Goal: Task Accomplishment & Management: Complete application form

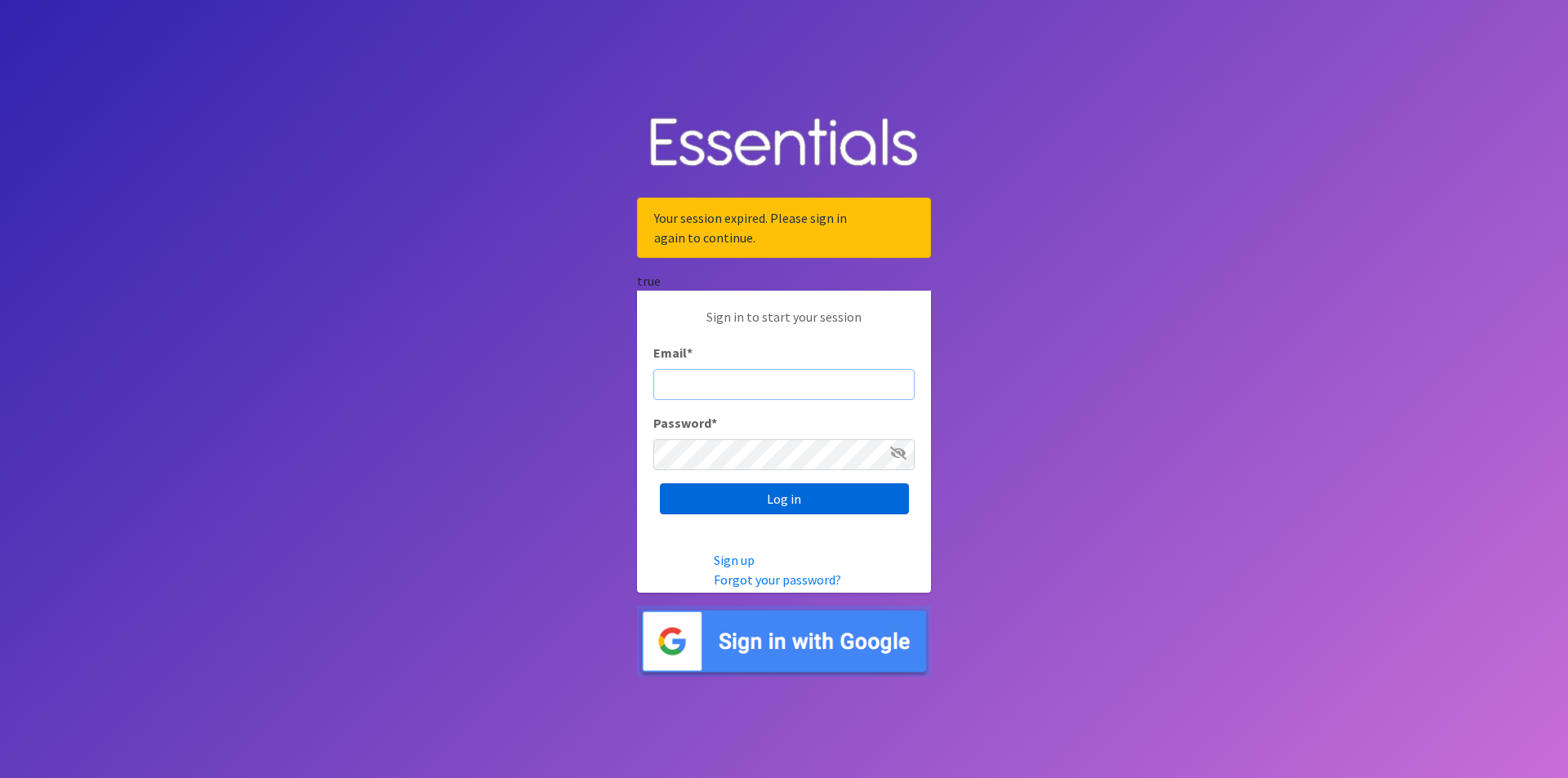
type input "[PERSON_NAME][EMAIL_ADDRESS][DOMAIN_NAME]"
click at [829, 506] on input "Log in" at bounding box center [785, 498] width 249 height 31
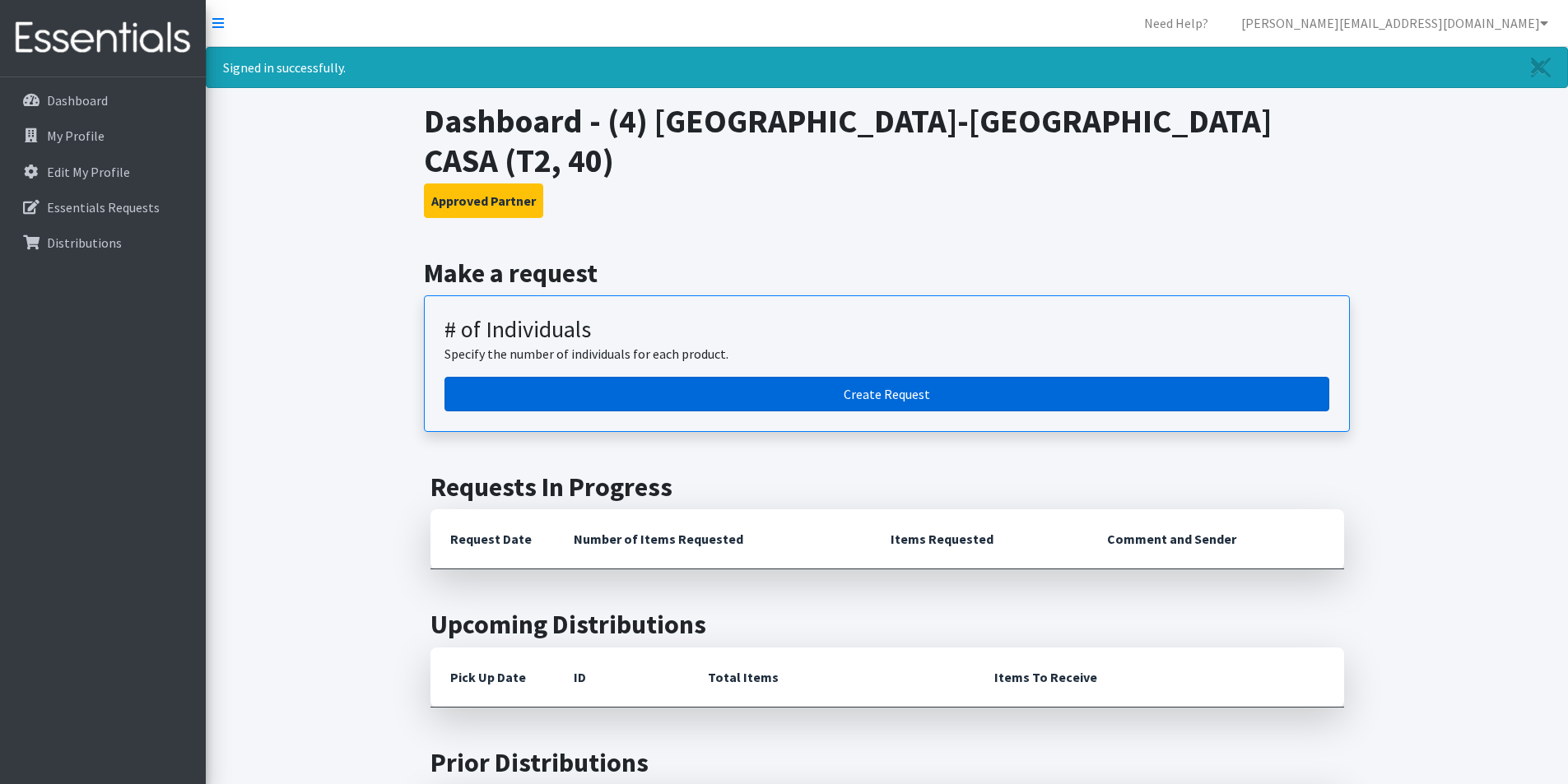
click at [799, 377] on link "Create Request" at bounding box center [887, 394] width 885 height 35
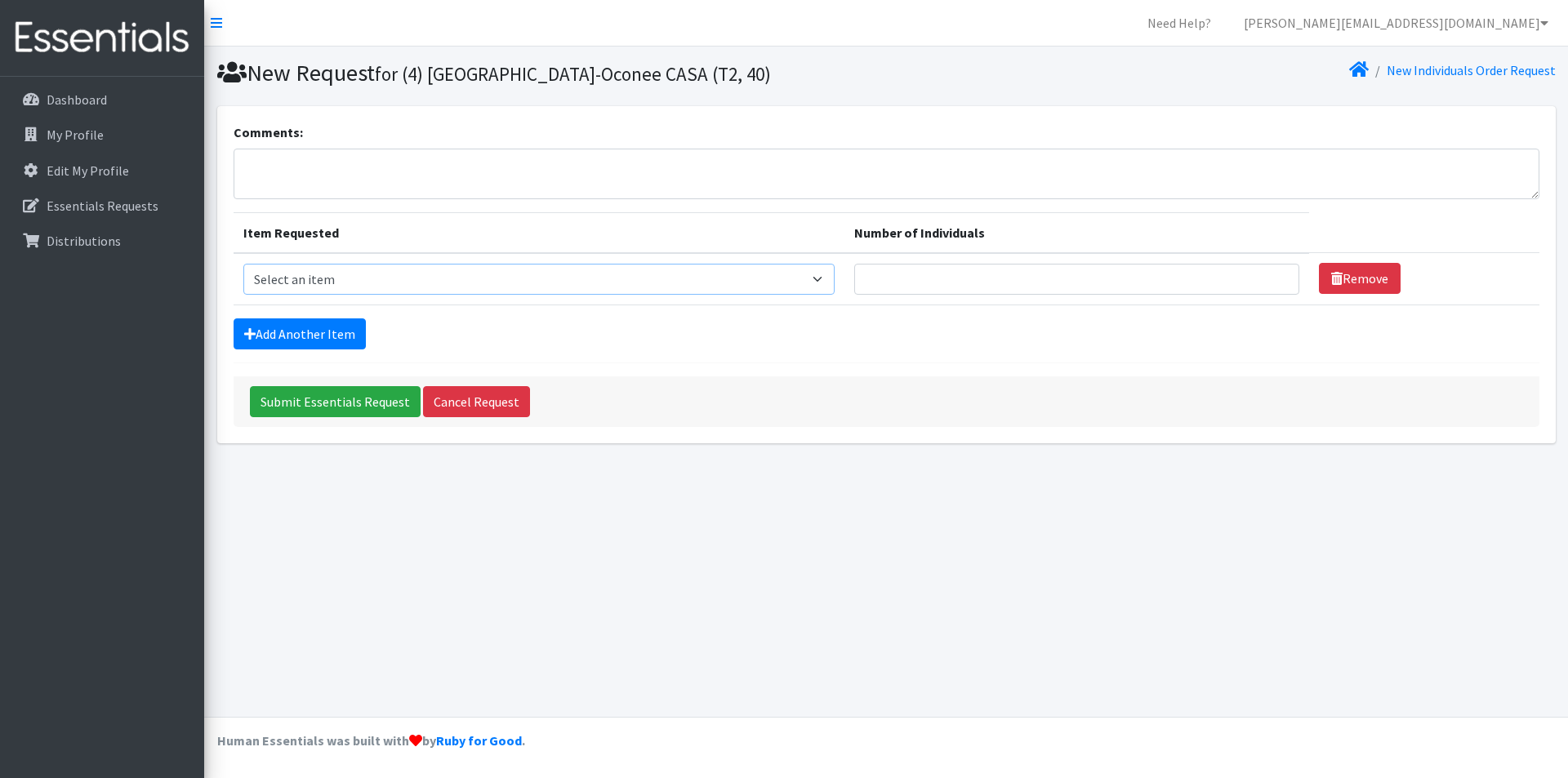
click at [789, 263] on select "Select an item A: Babies - Size 0 (Preemie) A: Babies - Size 01 (newborn) A: Ba…" at bounding box center [539, 279] width 592 height 31
select select "5610"
click at [244, 263] on select "Select an item A: Babies - Size 0 (Preemie) A: Babies - Size 01 (newborn) A: Ba…" at bounding box center [539, 279] width 592 height 31
click at [1214, 275] on input "Number of Individuals" at bounding box center [1077, 279] width 445 height 31
click at [1273, 275] on input "1" at bounding box center [1077, 279] width 445 height 31
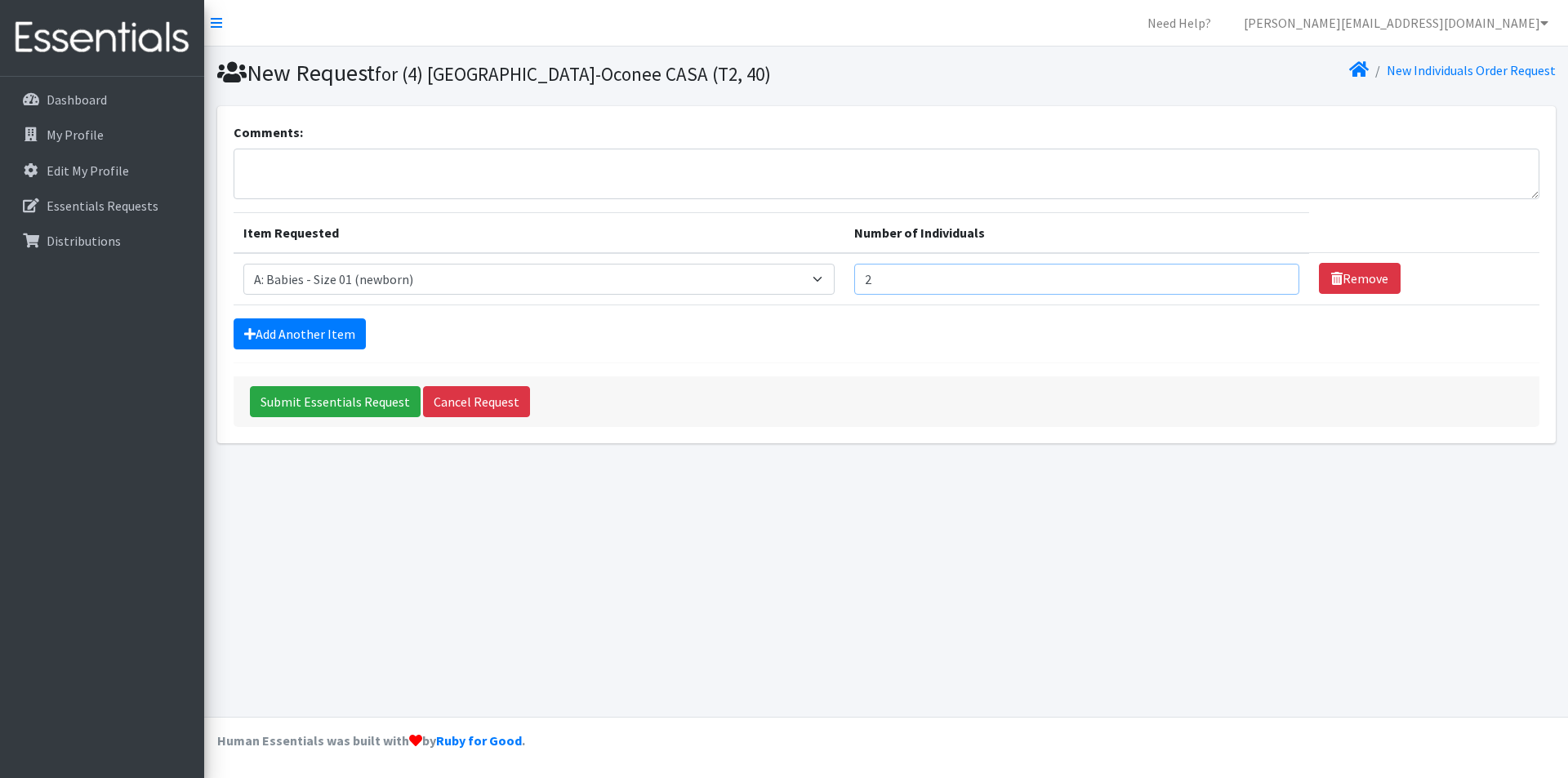
type input "2"
click at [1273, 275] on input "2" at bounding box center [1077, 279] width 445 height 31
click at [818, 332] on div "Add Another Item" at bounding box center [887, 334] width 1306 height 31
click at [307, 332] on link "Add Another Item" at bounding box center [300, 334] width 132 height 31
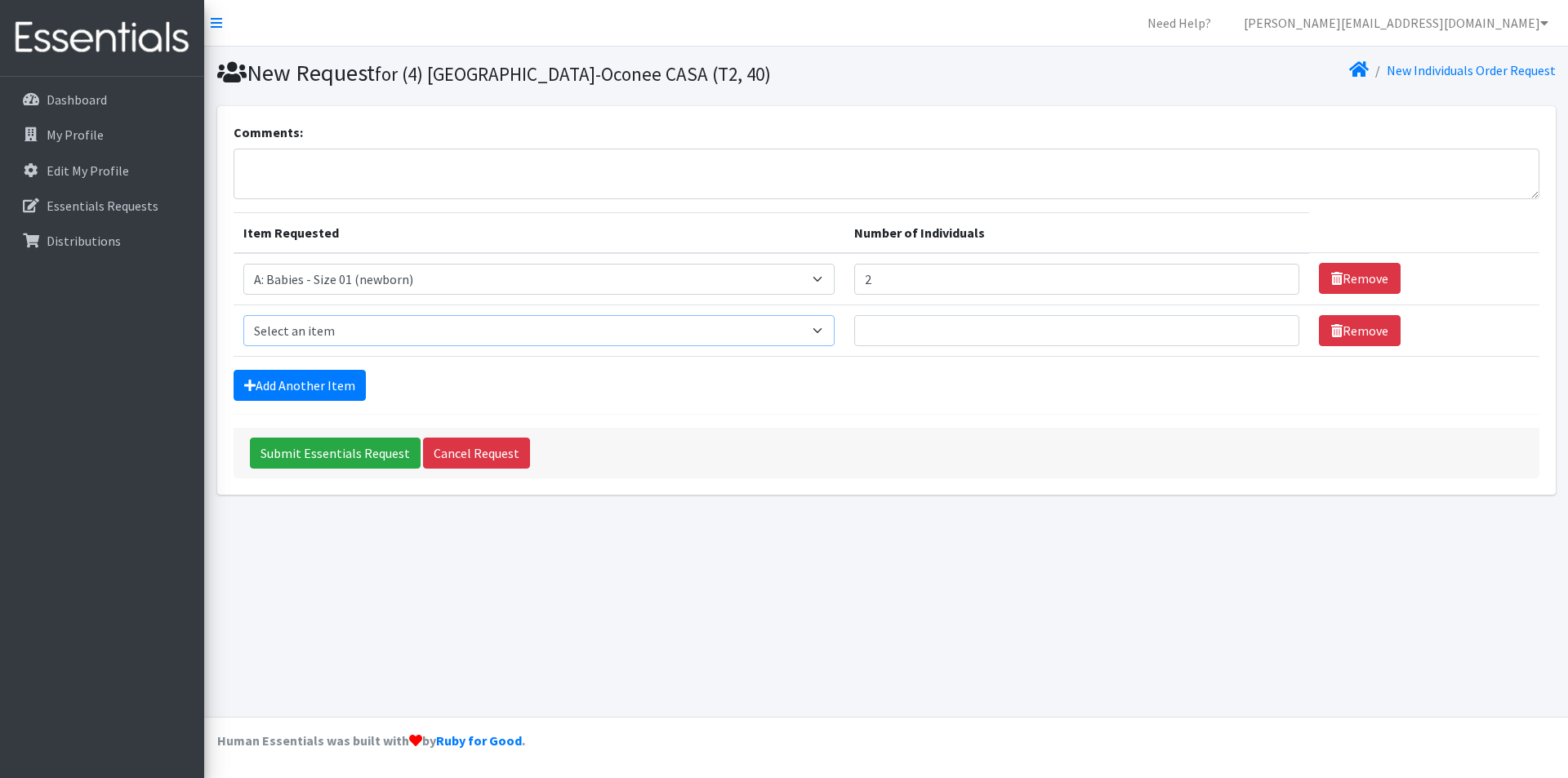
click at [308, 336] on select "Select an item A: Babies - Size 0 (Preemie) A: Babies - Size 01 (newborn) A: Ba…" at bounding box center [539, 330] width 592 height 31
select select "5611"
click at [244, 315] on select "Select an item A: Babies - Size 0 (Preemie) A: Babies - Size 01 (newborn) A: Ba…" at bounding box center [539, 330] width 592 height 31
click at [1273, 325] on input "1" at bounding box center [1077, 330] width 445 height 31
click at [1273, 325] on input "2" at bounding box center [1077, 330] width 445 height 31
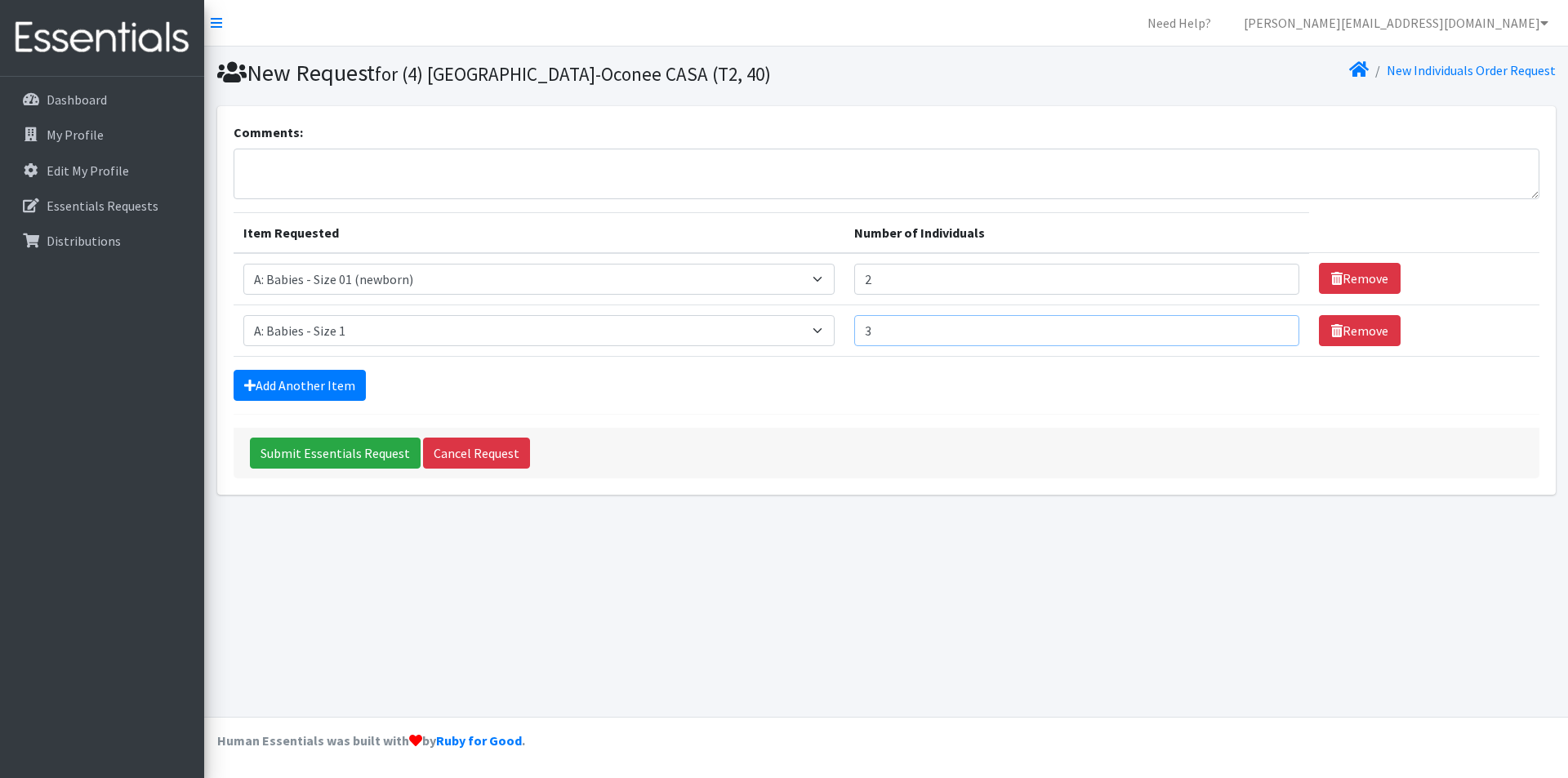
type input "3"
click at [1273, 325] on input "3" at bounding box center [1077, 330] width 445 height 31
click at [912, 379] on div "Add Another Item" at bounding box center [887, 385] width 1306 height 31
click at [308, 392] on link "Add Another Item" at bounding box center [300, 385] width 132 height 31
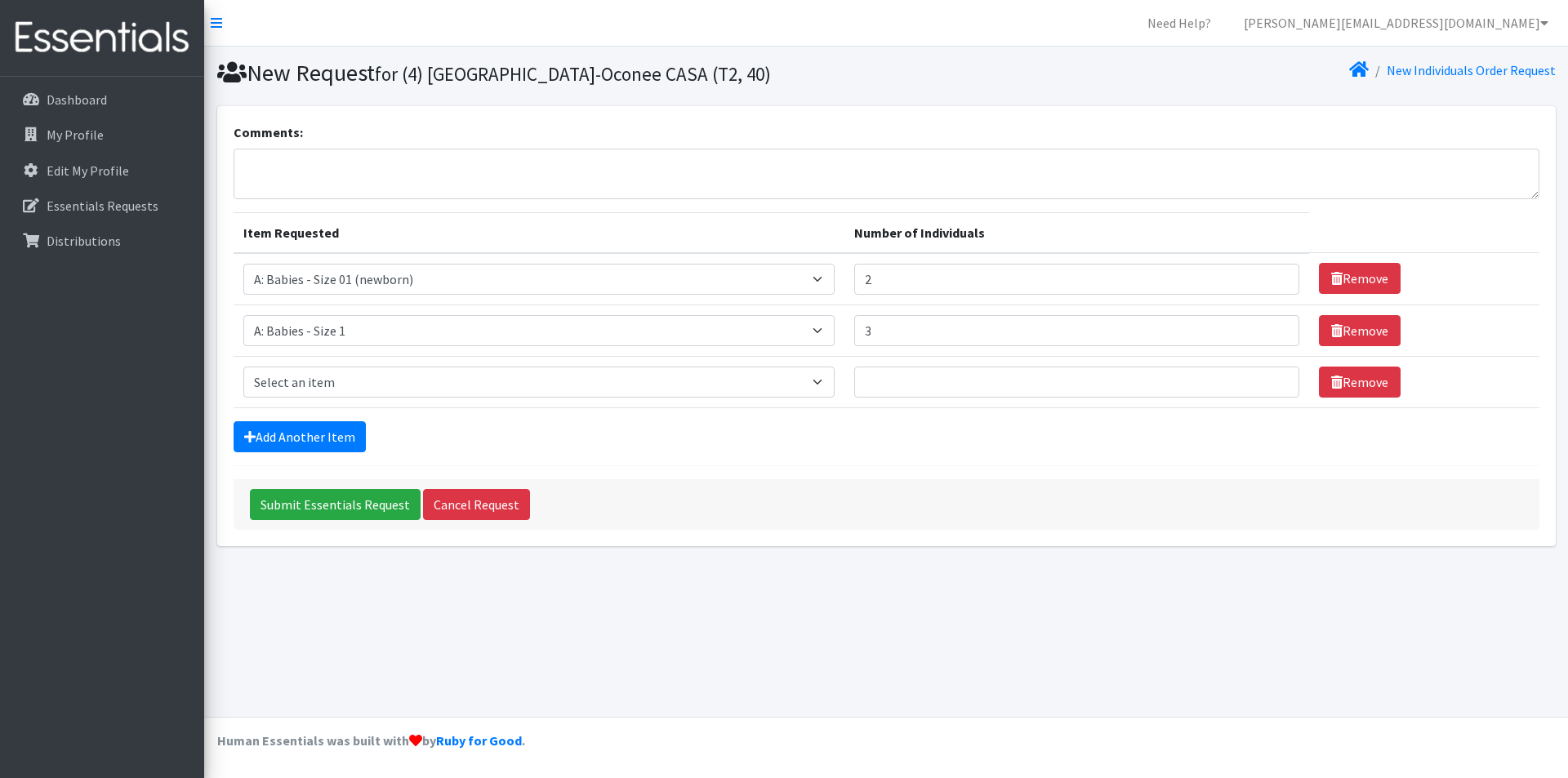
click at [541, 401] on td "Item Requested Select an item A: Babies - Size 0 (Preemie) A: Babies - Size 01 …" at bounding box center [539, 381] width 611 height 51
click at [543, 395] on select "Select an item A: Babies - Size 0 (Preemie) A: Babies - Size 01 (newborn) A: Ba…" at bounding box center [539, 381] width 592 height 31
select select "5612"
click at [244, 366] on select "Select an item A: Babies - Size 0 (Preemie) A: Babies - Size 01 (newborn) A: Ba…" at bounding box center [539, 381] width 592 height 31
click at [1272, 379] on input "1" at bounding box center [1077, 381] width 445 height 31
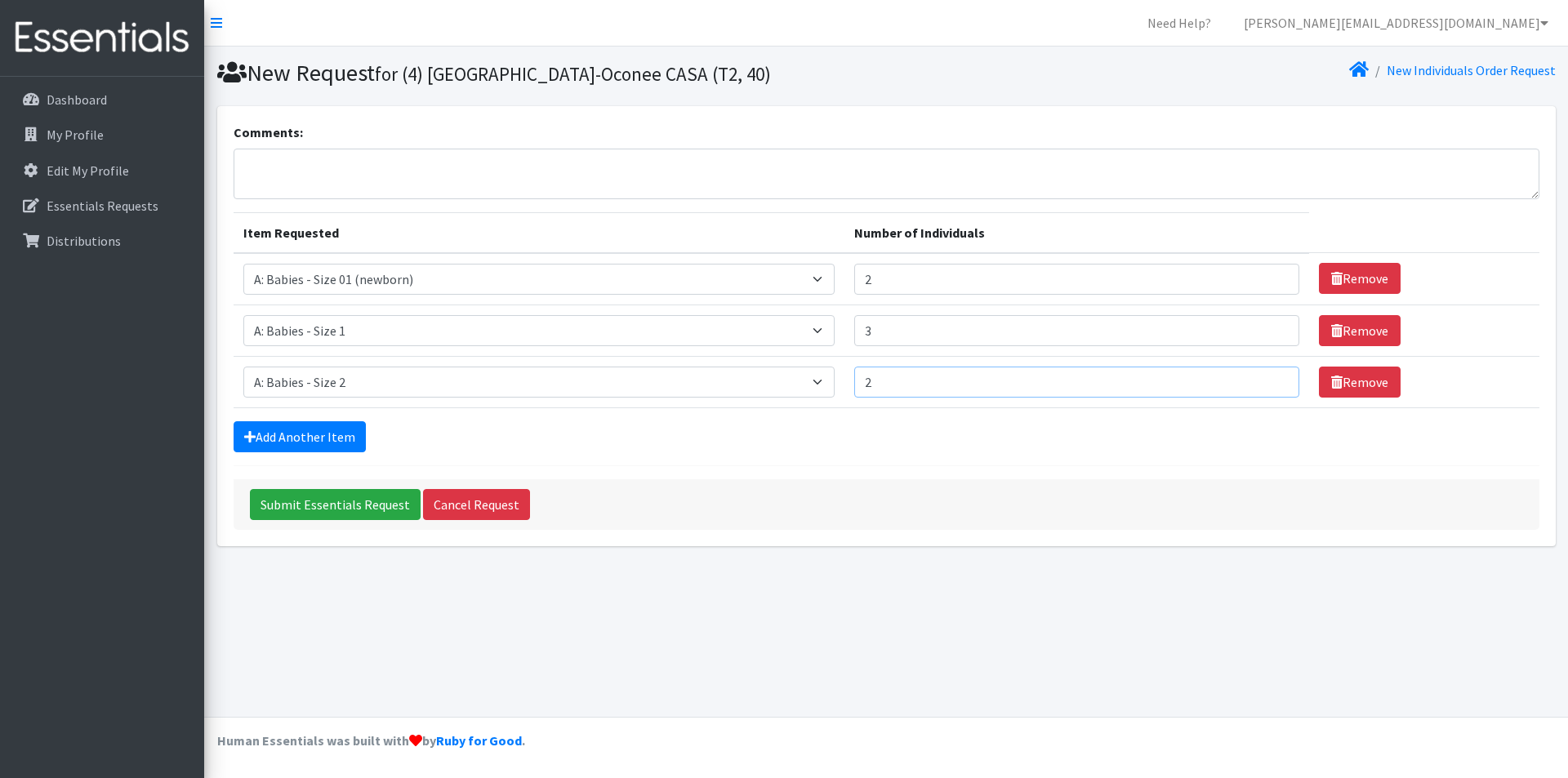
type input "2"
click at [1272, 379] on input "2" at bounding box center [1077, 381] width 445 height 31
click at [892, 432] on div "Add Another Item" at bounding box center [887, 437] width 1306 height 31
click at [265, 442] on link "Add Another Item" at bounding box center [300, 437] width 132 height 31
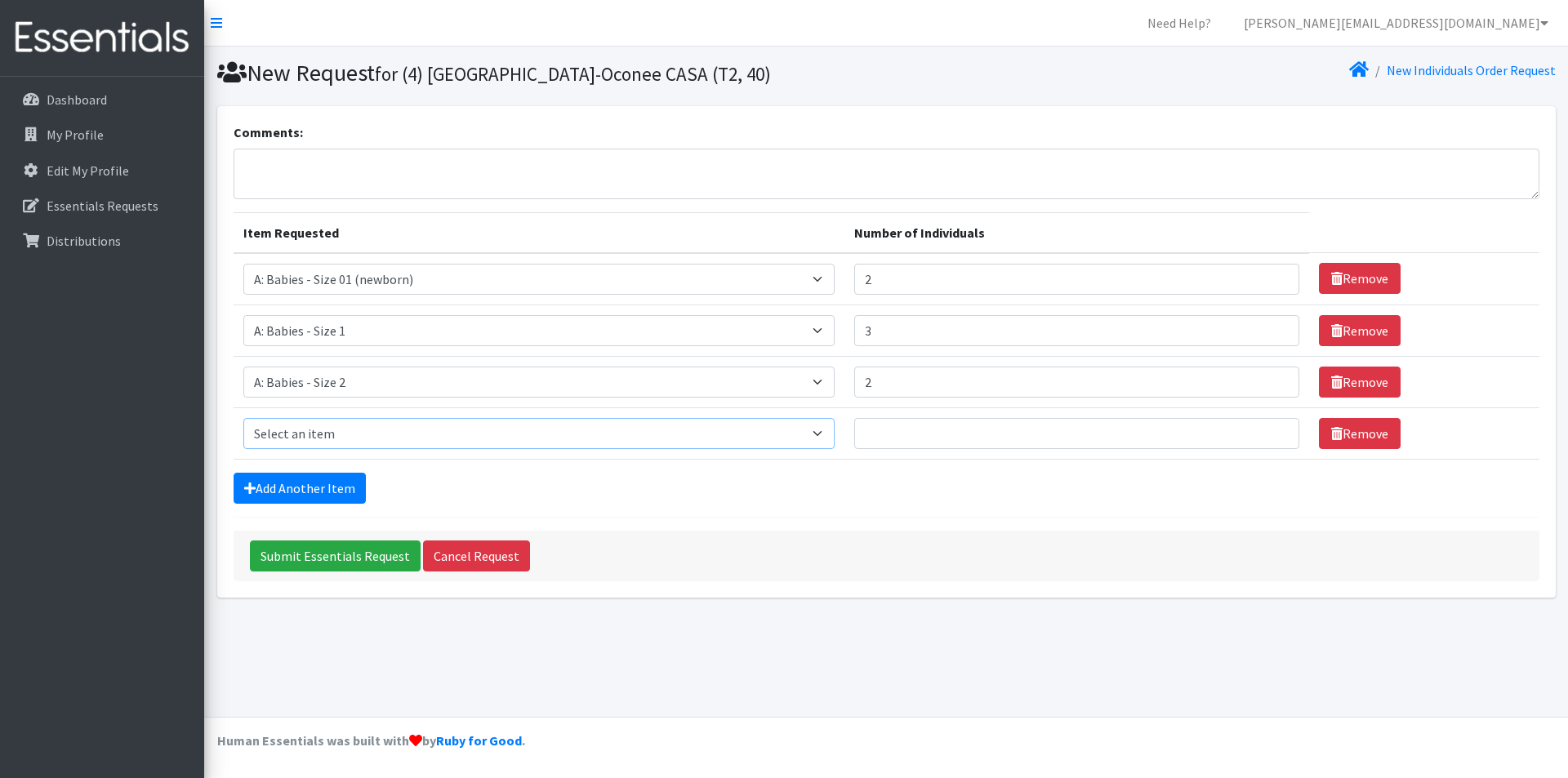
click at [283, 432] on select "Select an item A: Babies - Size 0 (Preemie) A: Babies - Size 01 (newborn) A: Ba…" at bounding box center [539, 434] width 592 height 31
select select "5613"
click at [244, 418] on select "Select an item A: Babies - Size 0 (Preemie) A: Babies - Size 01 (newborn) A: Ba…" at bounding box center [539, 434] width 592 height 31
click at [1274, 429] on input "1" at bounding box center [1077, 434] width 445 height 31
click at [1274, 429] on input "2" at bounding box center [1077, 434] width 445 height 31
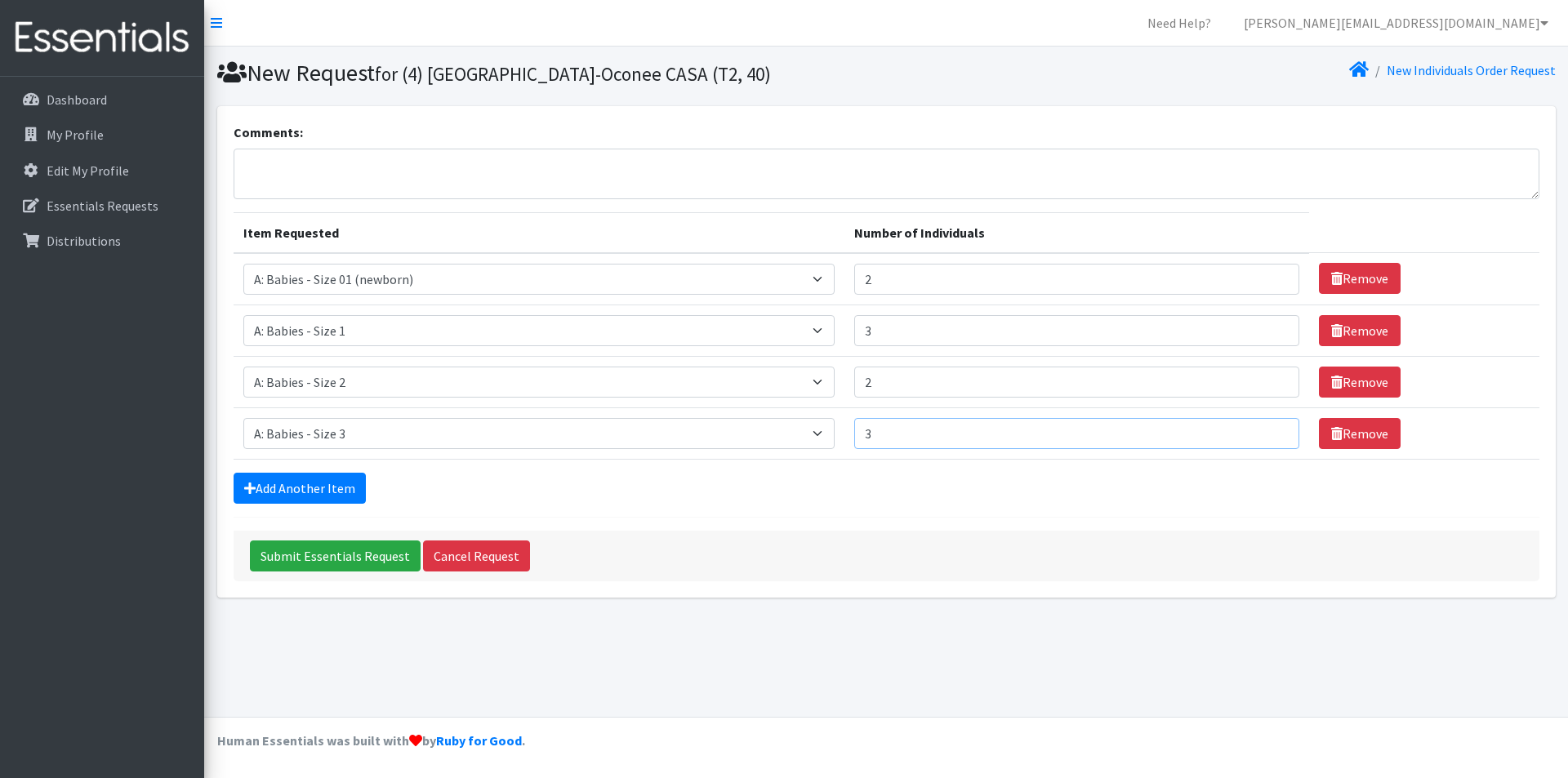
type input "3"
click at [1274, 429] on input "3" at bounding box center [1077, 434] width 445 height 31
click at [1006, 478] on div "Add Another Item" at bounding box center [887, 488] width 1306 height 31
click at [269, 497] on link "Add Another Item" at bounding box center [300, 488] width 132 height 31
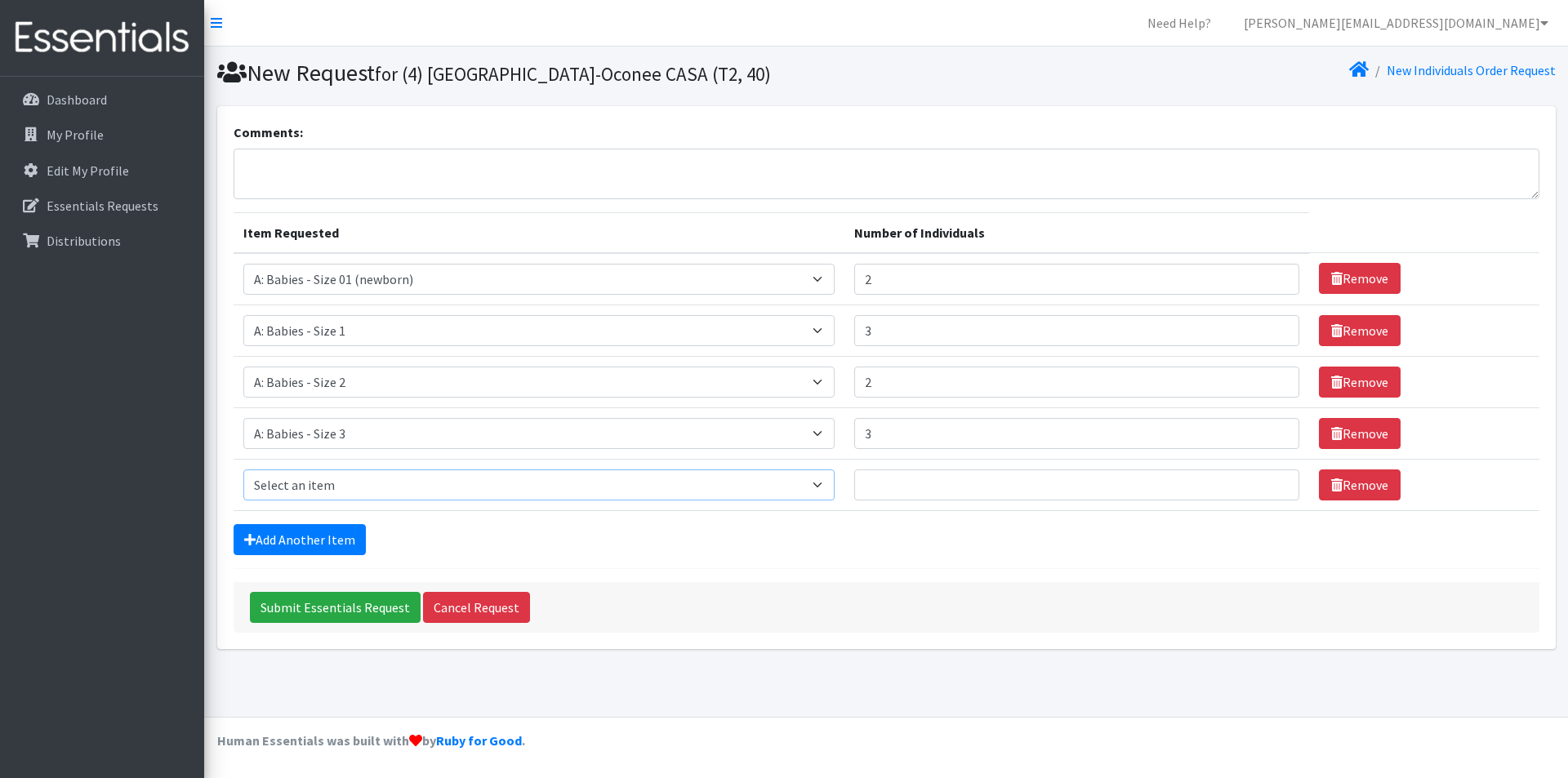
click at [295, 476] on select "Select an item A: Babies - Size 0 (Preemie) A: Babies - Size 01 (newborn) A: Ba…" at bounding box center [539, 485] width 592 height 31
select select "5614"
click at [244, 470] on select "Select an item A: Babies - Size 0 (Preemie) A: Babies - Size 01 (newborn) A: Ba…" at bounding box center [539, 485] width 592 height 31
click at [1271, 481] on input "1" at bounding box center [1077, 485] width 445 height 31
click at [1271, 481] on input "2" at bounding box center [1077, 485] width 445 height 31
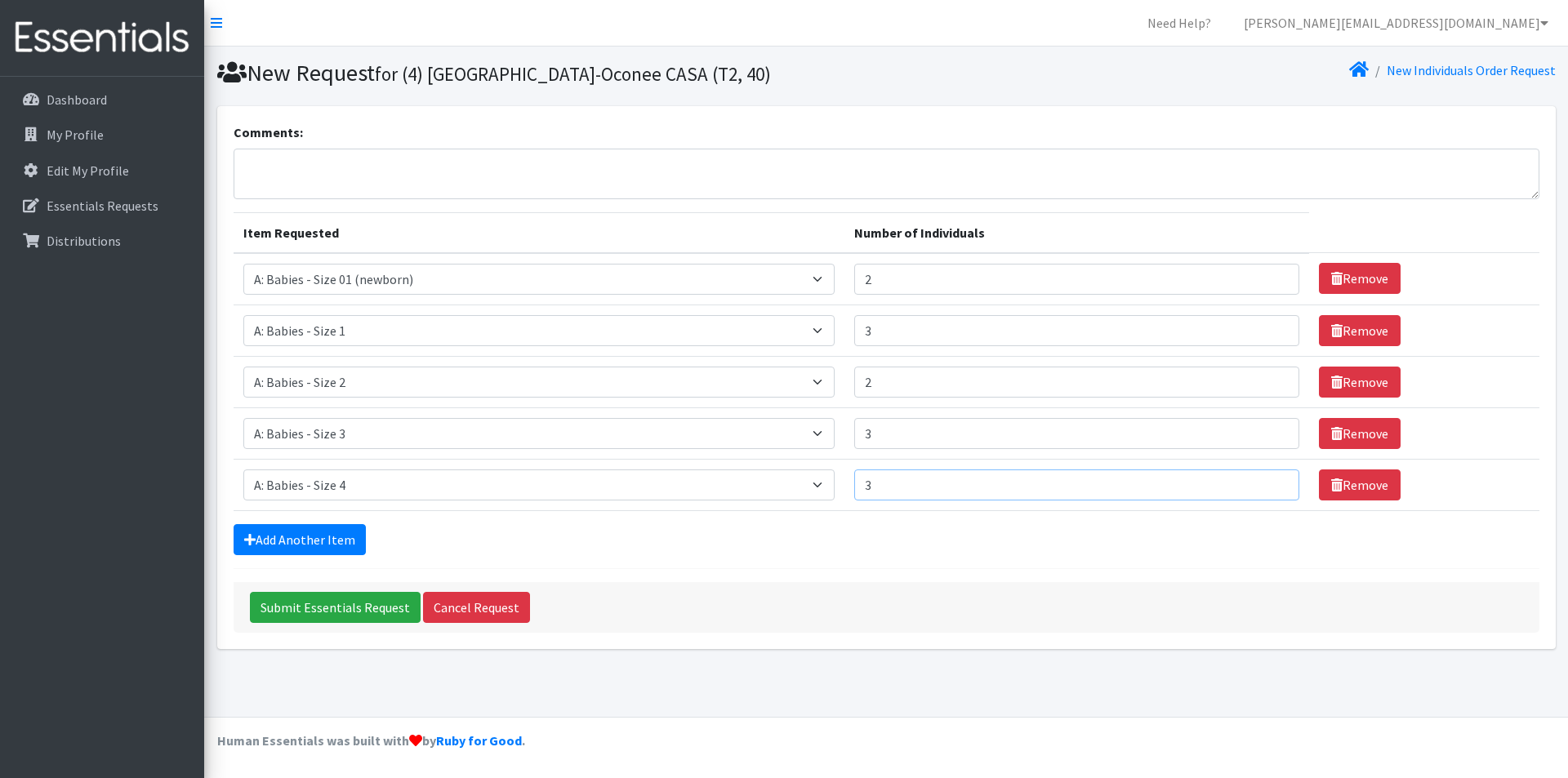
type input "3"
click at [1271, 481] on input "3" at bounding box center [1077, 485] width 445 height 31
click at [897, 563] on form "Comments: Item Requested Number of Individuals Item Requested Select an item A:…" at bounding box center [887, 378] width 1306 height 511
click at [297, 538] on link "Add Another Item" at bounding box center [300, 539] width 132 height 31
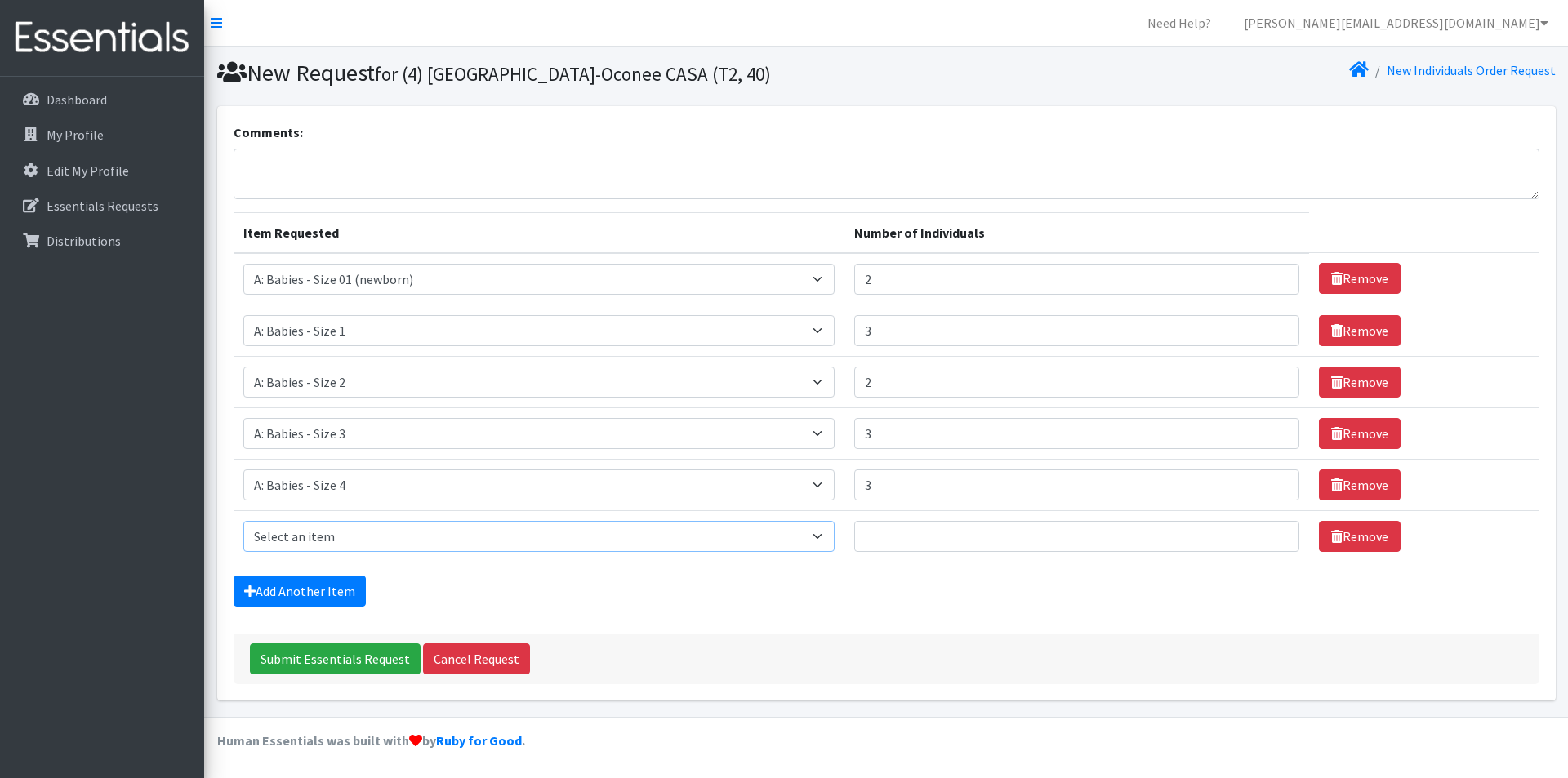
click at [297, 538] on select "Select an item A: Babies - Size 0 (Preemie) A: Babies - Size 01 (newborn) A: Ba…" at bounding box center [539, 536] width 592 height 31
select select "5616"
click at [244, 521] on select "Select an item A: Babies - Size 0 (Preemie) A: Babies - Size 01 (newborn) A: Ba…" at bounding box center [539, 536] width 592 height 31
click at [1270, 530] on input "1" at bounding box center [1077, 536] width 445 height 31
click at [1270, 530] on input "2" at bounding box center [1077, 536] width 445 height 31
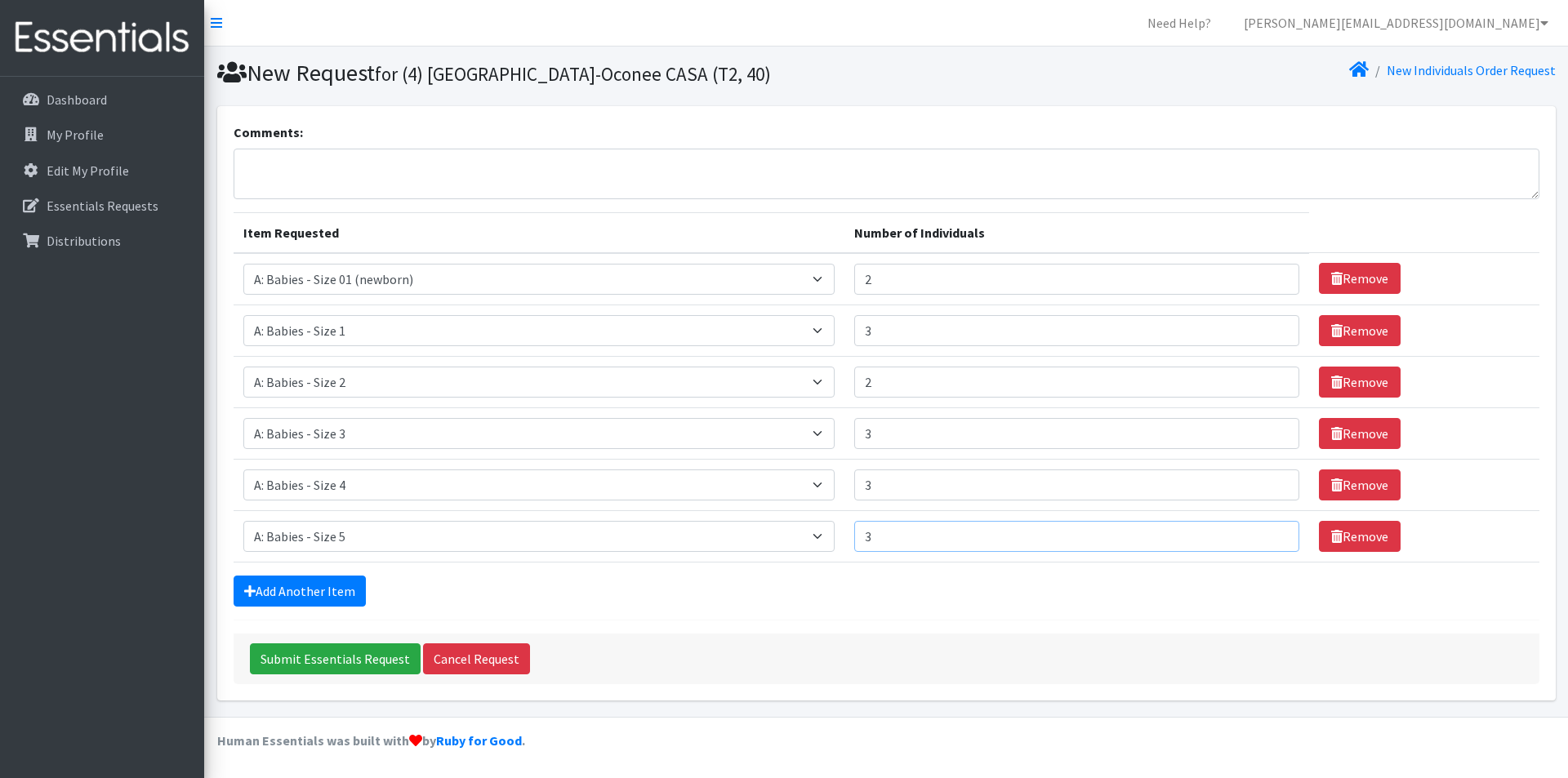
click at [1270, 530] on input "3" at bounding box center [1077, 536] width 445 height 31
type input "4"
click at [1270, 530] on input "4" at bounding box center [1077, 536] width 445 height 31
click at [640, 588] on div "Add Another Item" at bounding box center [887, 591] width 1306 height 31
click at [273, 595] on link "Add Another Item" at bounding box center [300, 591] width 132 height 31
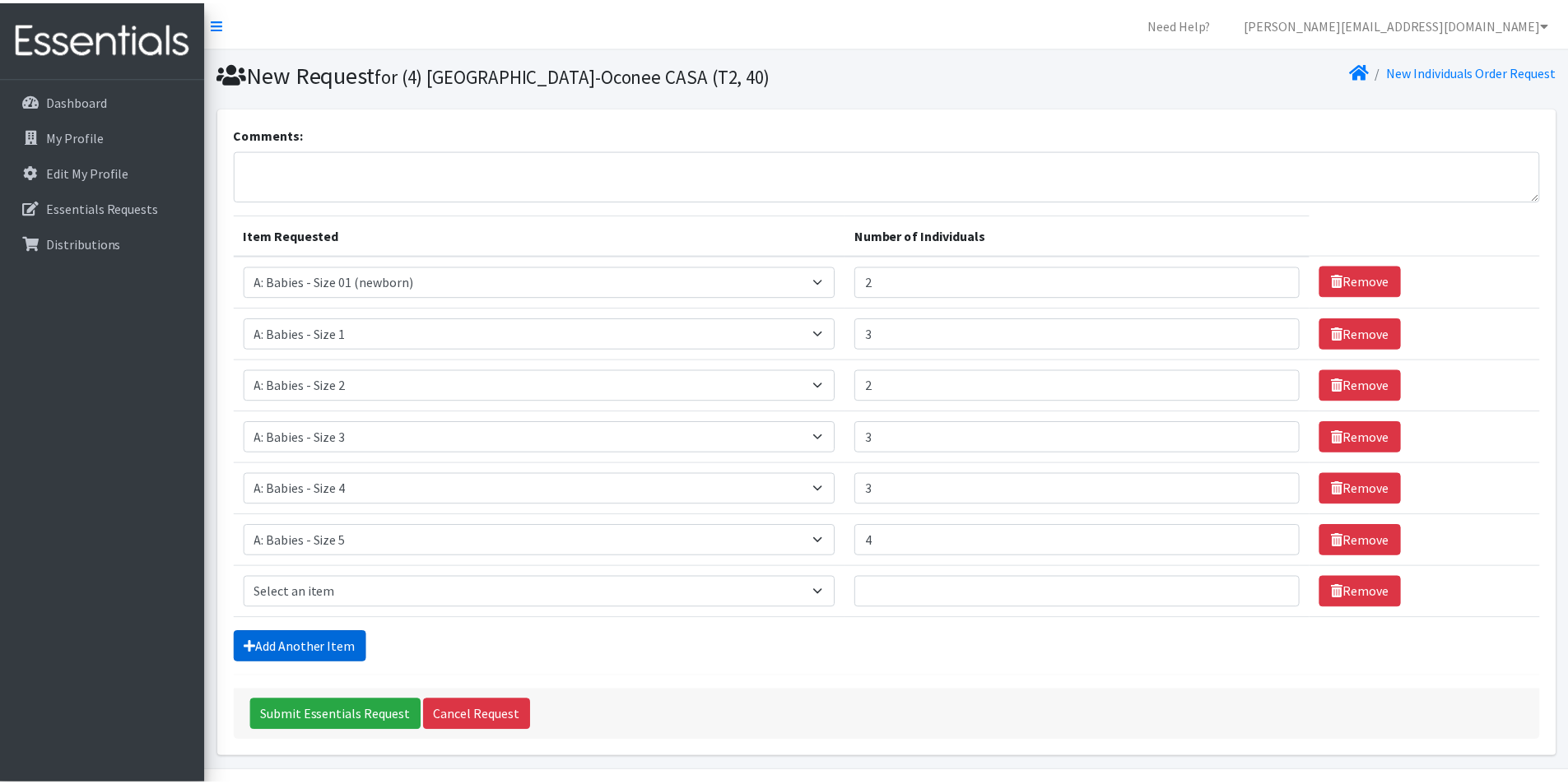
scroll to position [49, 0]
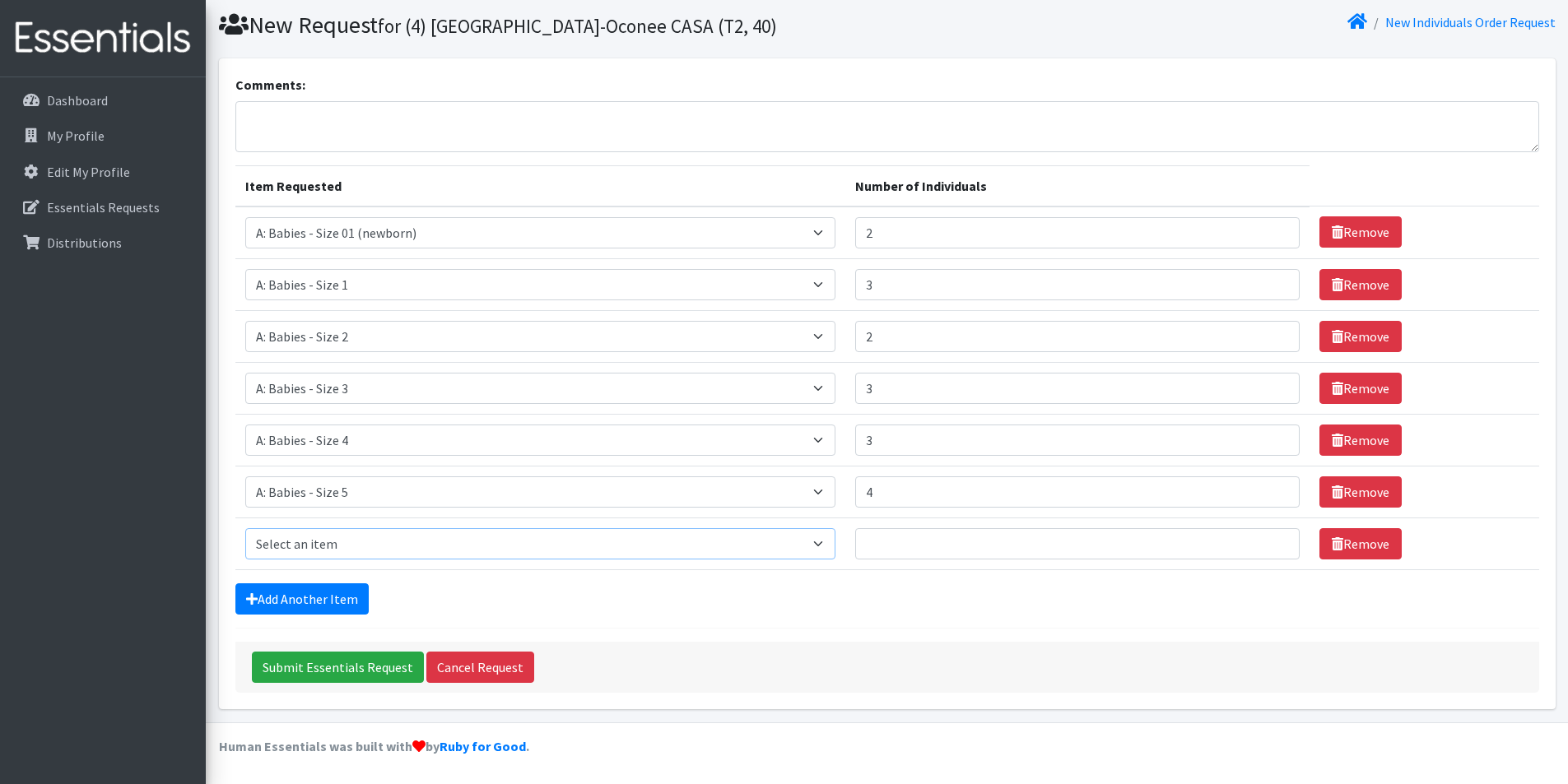
click at [341, 555] on select "Select an item A: Babies - Size 0 (Preemie) A: Babies - Size 01 (newborn) A: Ba…" at bounding box center [541, 543] width 591 height 32
select select "5617"
click at [246, 528] on select "Select an item A: Babies - Size 0 (Preemie) A: Babies - Size 01 (newborn) A: Ba…" at bounding box center [541, 543] width 591 height 32
click at [1271, 541] on input "1" at bounding box center [1078, 543] width 445 height 32
click at [1271, 541] on input "2" at bounding box center [1078, 543] width 445 height 32
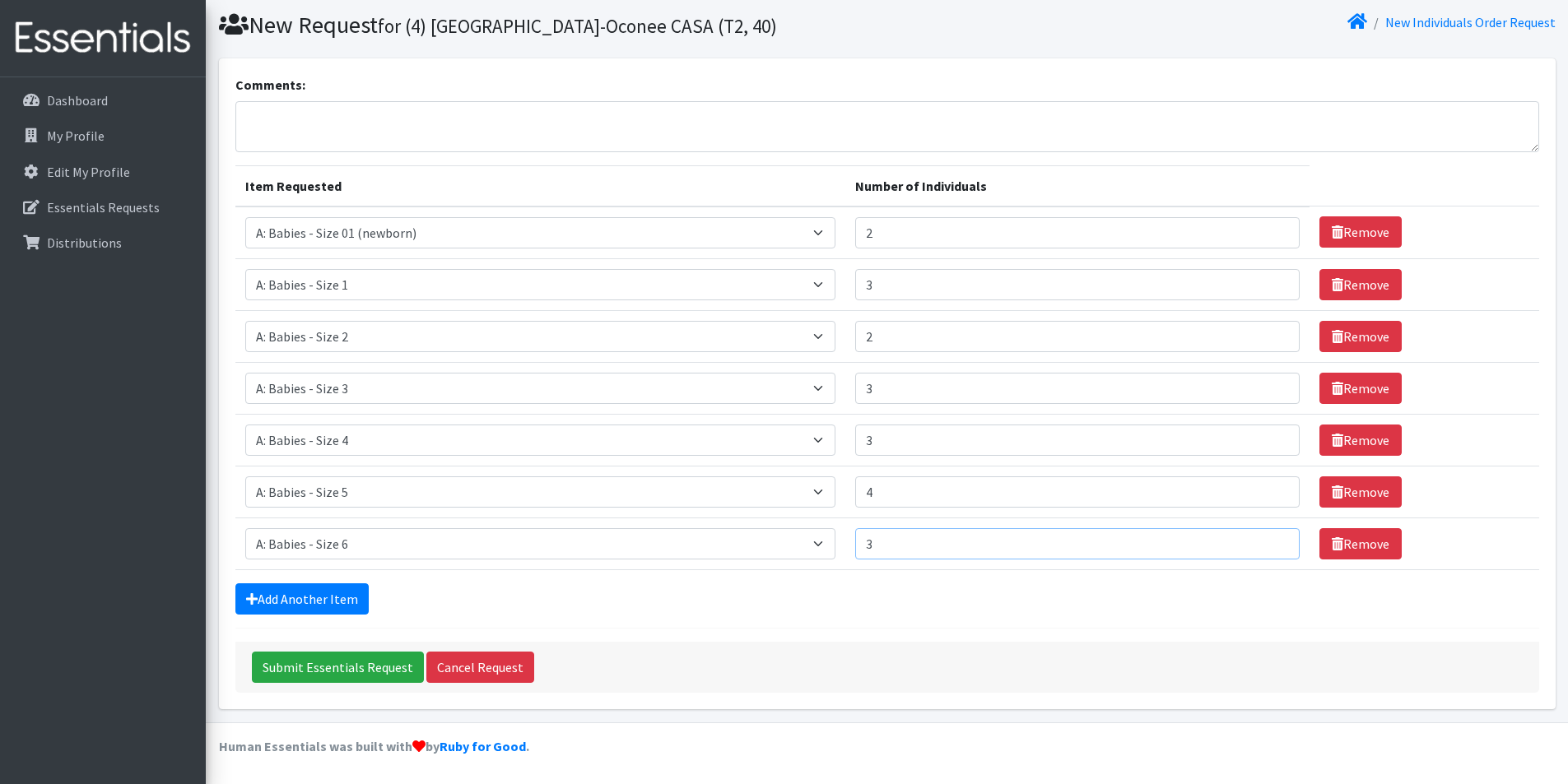
type input "3"
click at [1271, 541] on input "3" at bounding box center [1078, 543] width 445 height 32
click at [899, 596] on div "Add Another Item" at bounding box center [888, 599] width 1304 height 32
click at [247, 602] on icon at bounding box center [252, 599] width 12 height 13
click at [309, 596] on link "Add Another Item" at bounding box center [302, 599] width 133 height 32
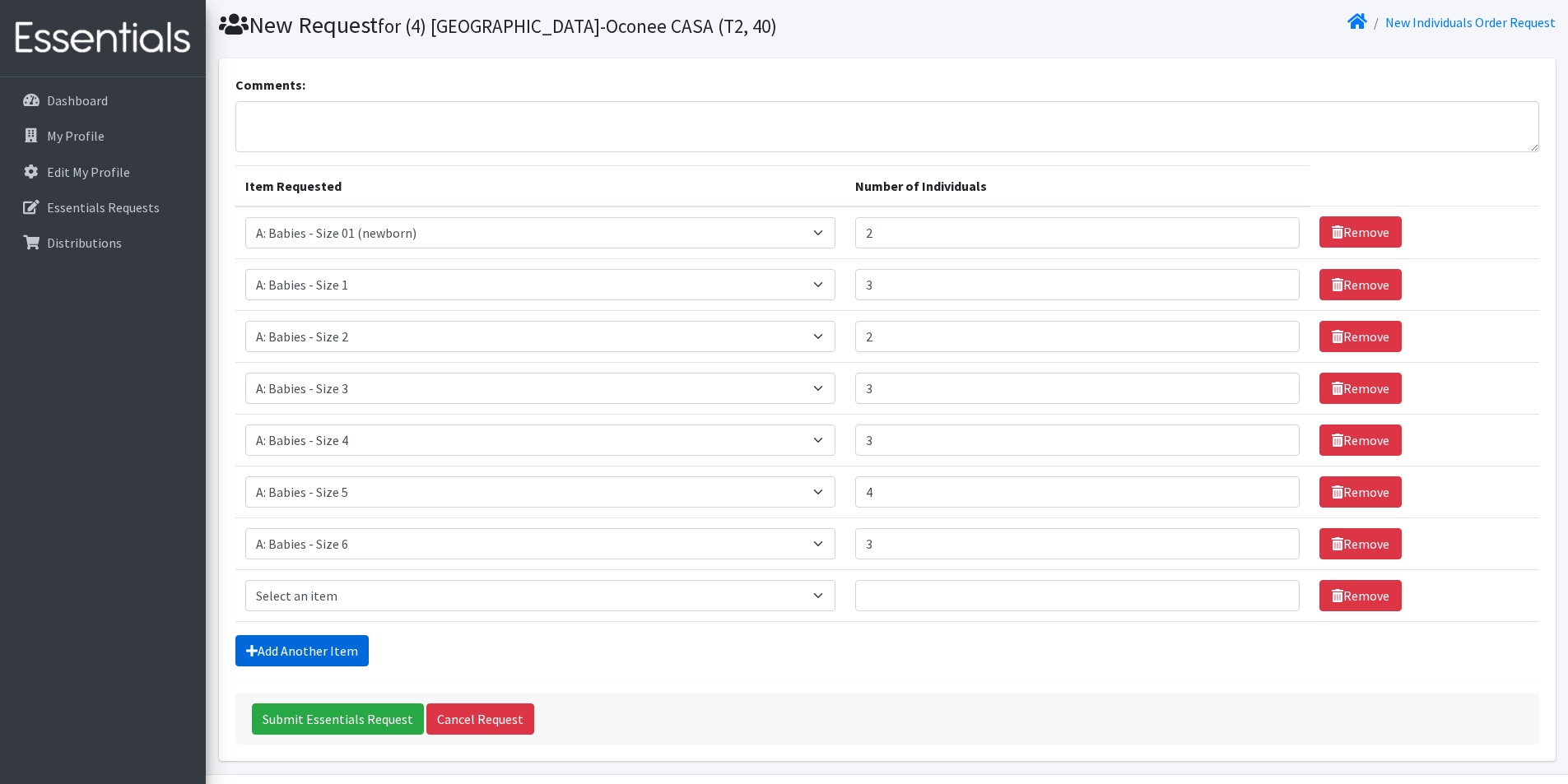
scroll to position [101, 0]
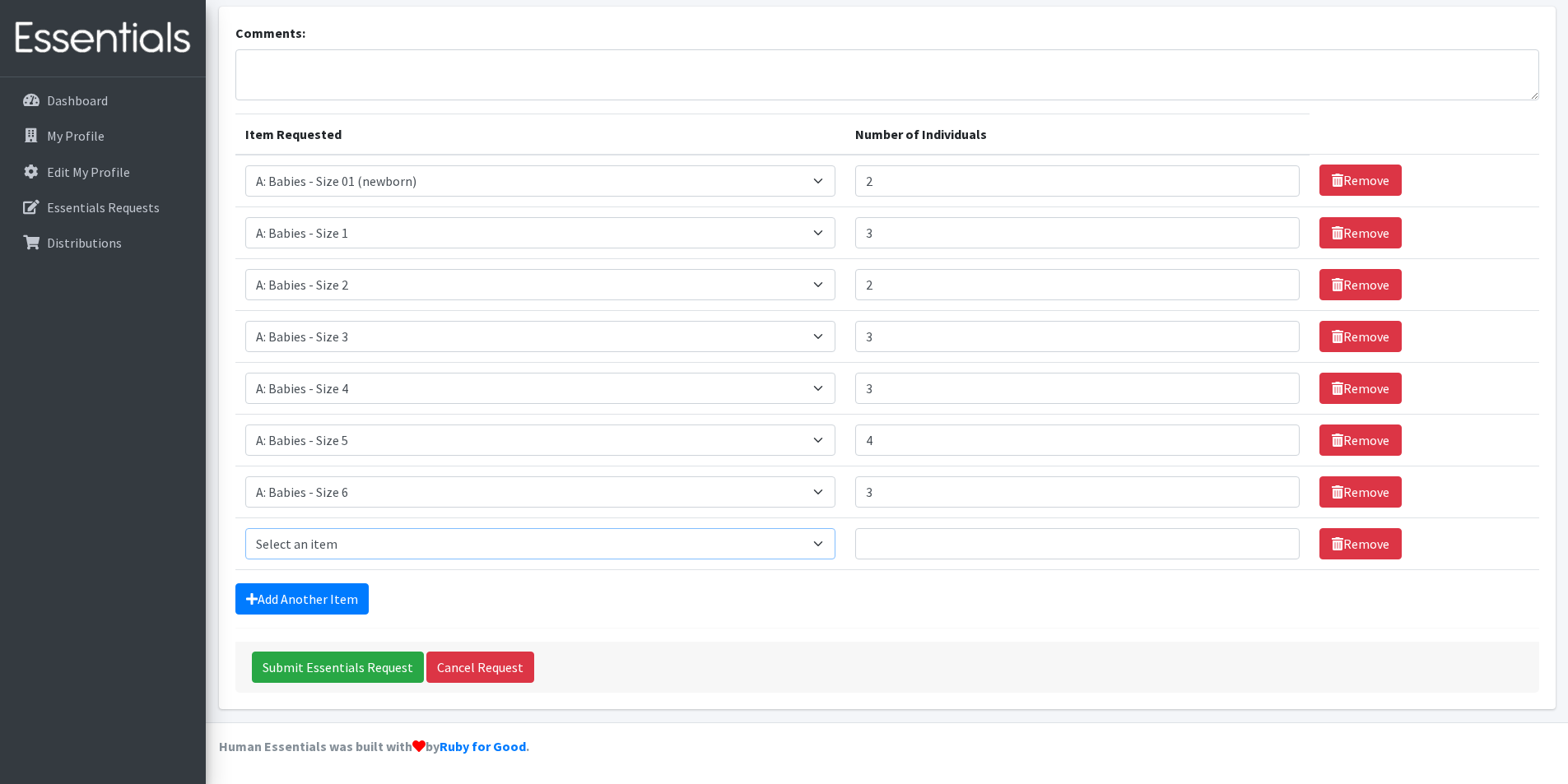
click at [325, 550] on select "Select an item A: Babies - Size 0 (Preemie) A: Babies - Size 01 (newborn) A: Ba…" at bounding box center [541, 543] width 591 height 32
select select "8888"
click at [246, 528] on select "Select an item A: Babies - Size 0 (Preemie) A: Babies - Size 01 (newborn) A: Ba…" at bounding box center [541, 543] width 591 height 32
click at [1271, 540] on input "1" at bounding box center [1078, 543] width 445 height 32
click at [1271, 540] on input "2" at bounding box center [1078, 543] width 445 height 32
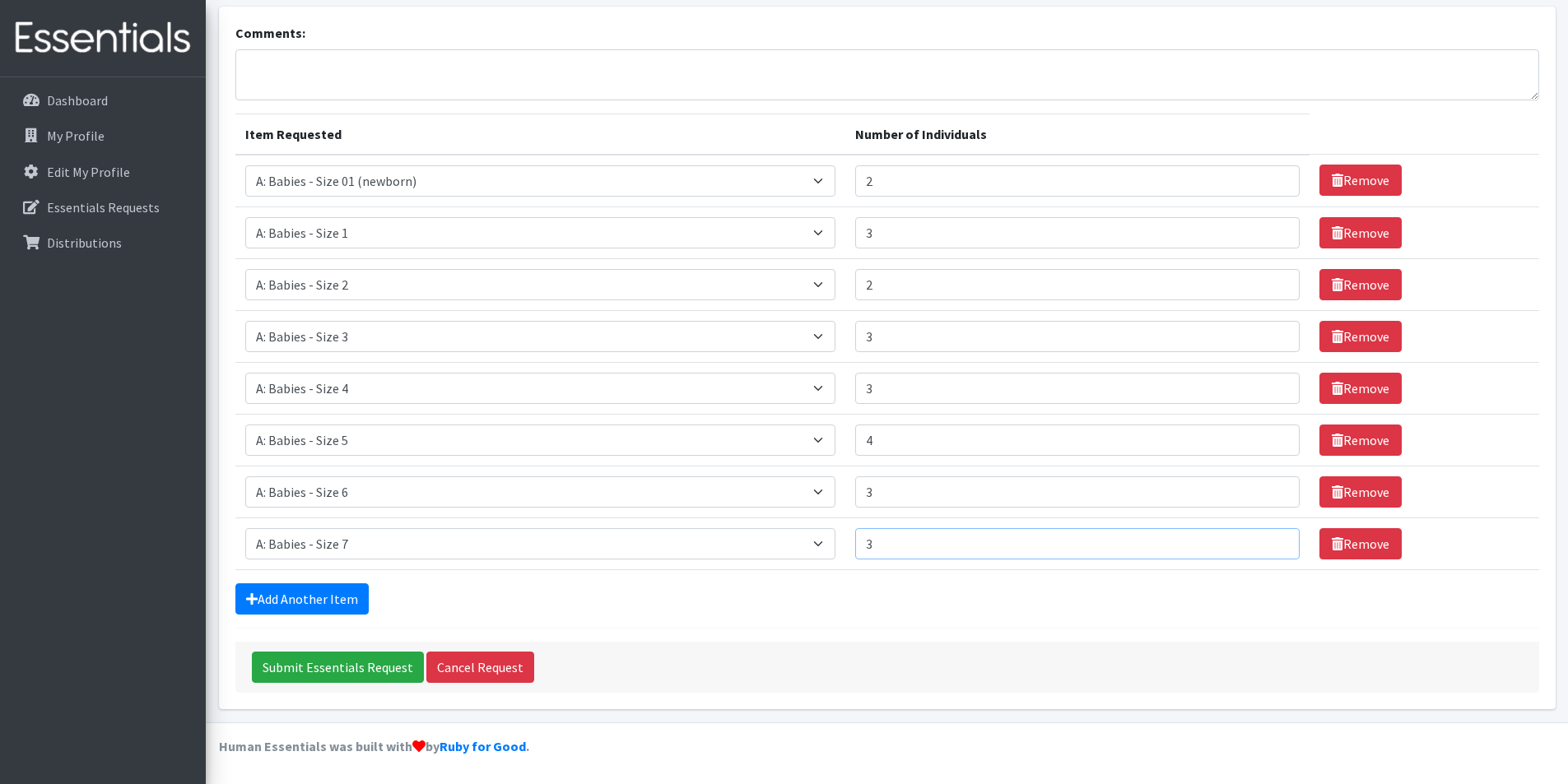
click at [1271, 540] on input "3" at bounding box center [1078, 543] width 445 height 32
click at [1271, 540] on input "4" at bounding box center [1078, 543] width 445 height 32
click at [1271, 540] on input "5" at bounding box center [1078, 543] width 445 height 32
type input "6"
click at [1271, 540] on input "6" at bounding box center [1078, 543] width 445 height 32
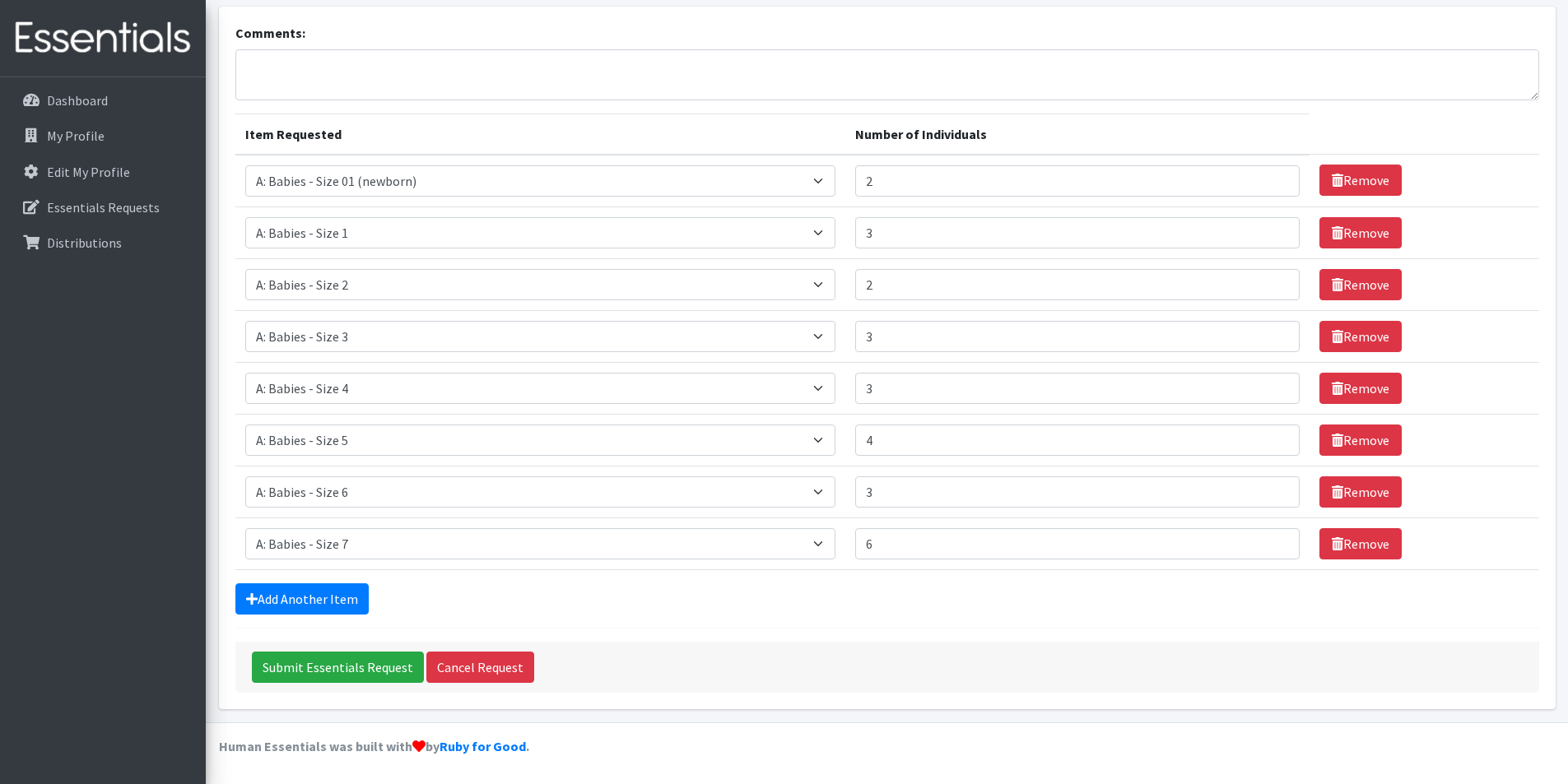
click at [1015, 614] on form "Comments: Item Requested Number of Individuals Item Requested Select an item A:…" at bounding box center [888, 357] width 1304 height 670
click at [1272, 279] on input "3" at bounding box center [1078, 285] width 445 height 32
type input "4"
click at [1272, 284] on input "4" at bounding box center [1078, 285] width 445 height 32
type input "4"
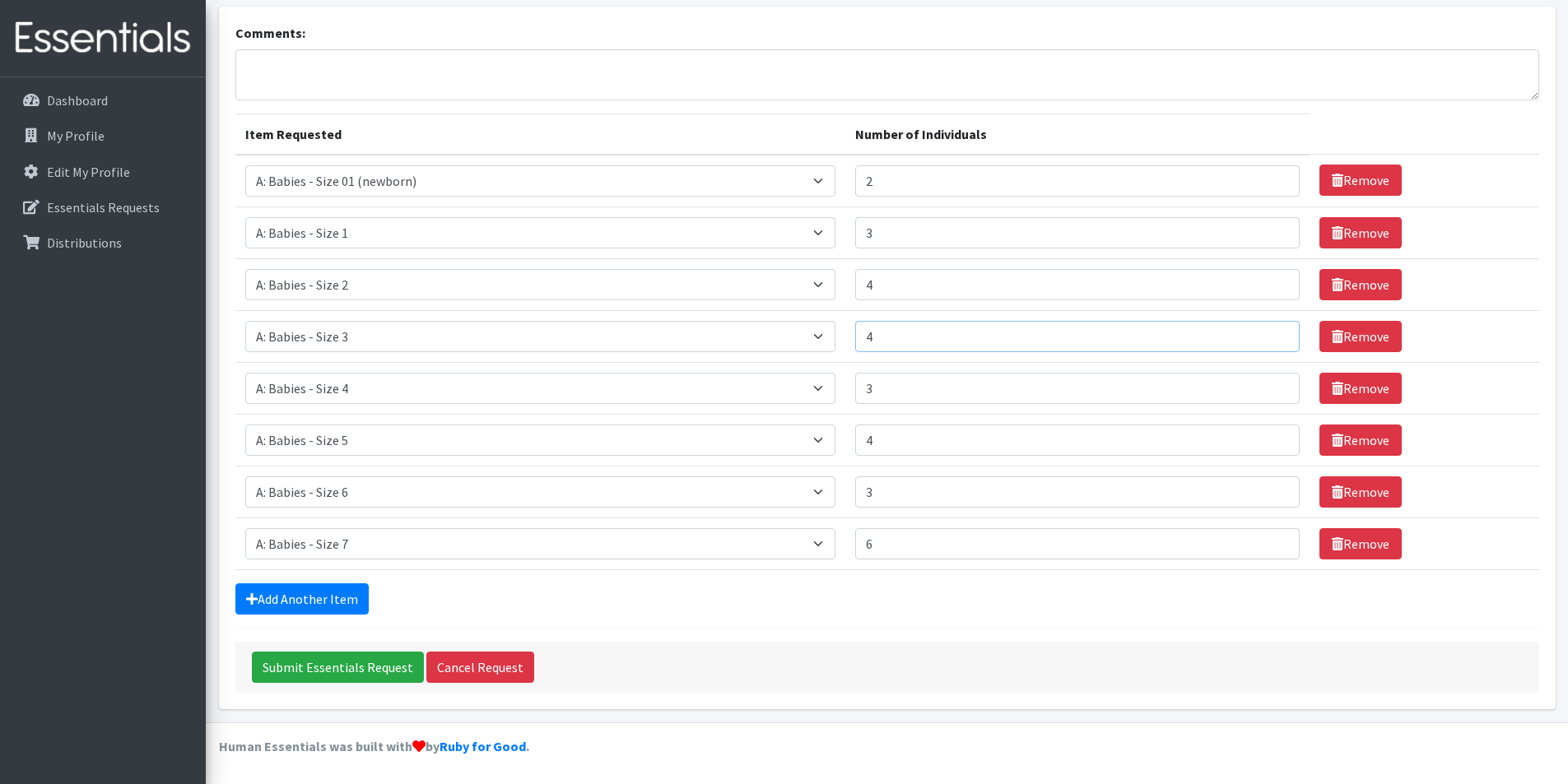
click at [1275, 333] on input "4" at bounding box center [1078, 336] width 445 height 32
type input "4"
click at [1271, 383] on input "4" at bounding box center [1078, 388] width 445 height 32
type input "5"
click at [1272, 435] on input "5" at bounding box center [1078, 440] width 445 height 32
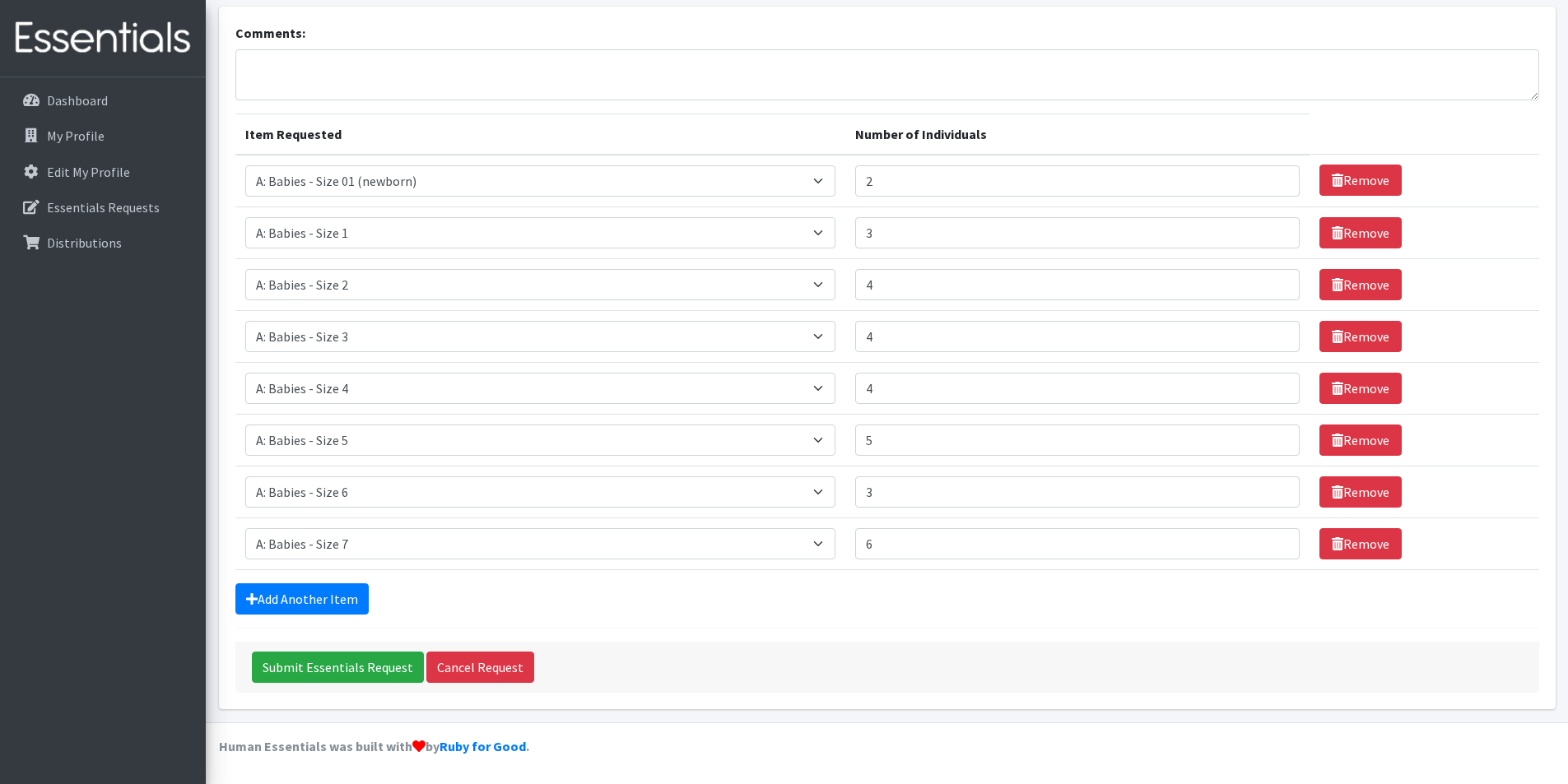
click at [829, 600] on div "Add Another Item" at bounding box center [888, 599] width 1304 height 32
click at [321, 590] on link "Add Another Item" at bounding box center [302, 599] width 133 height 32
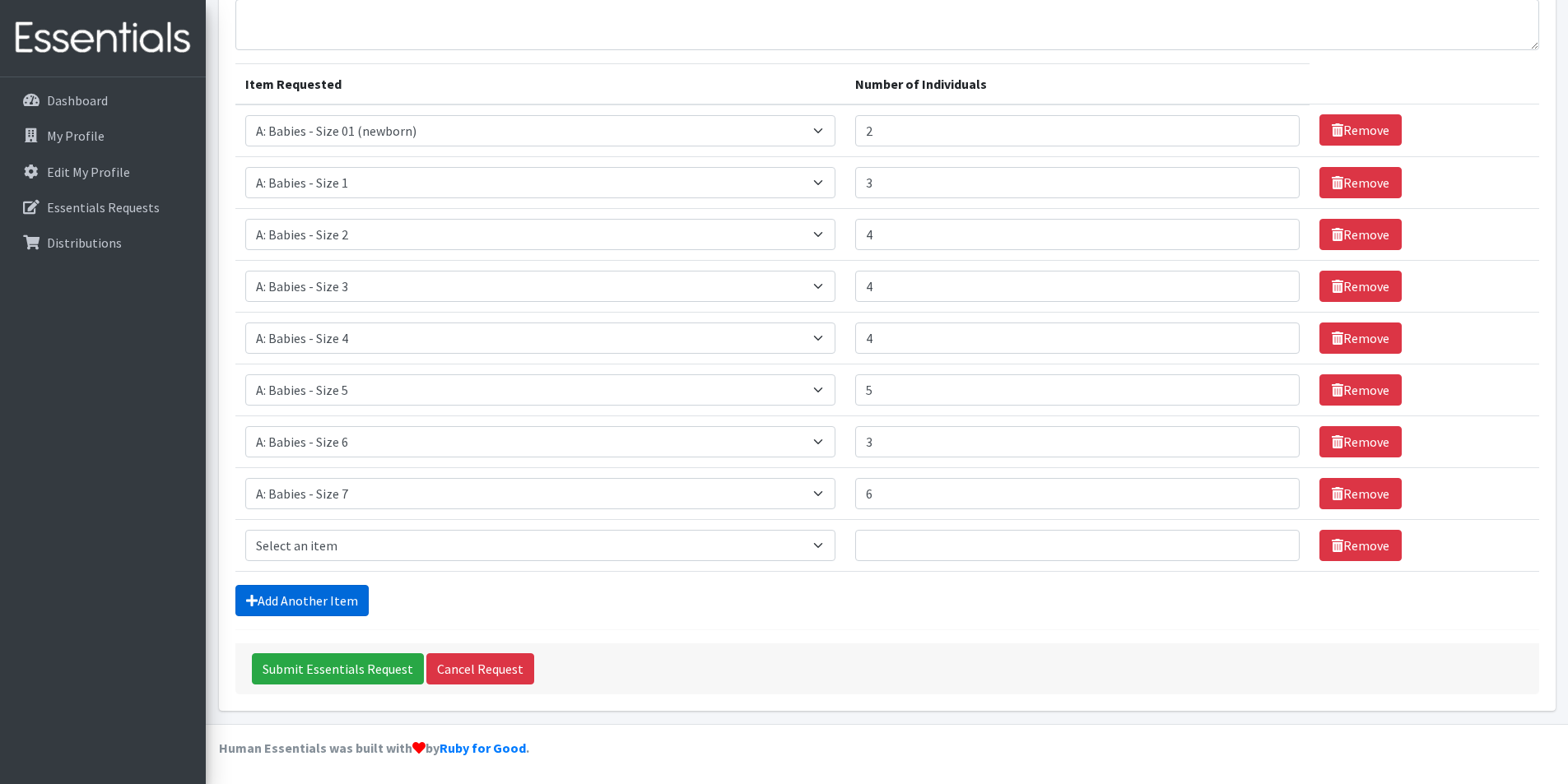
scroll to position [152, 0]
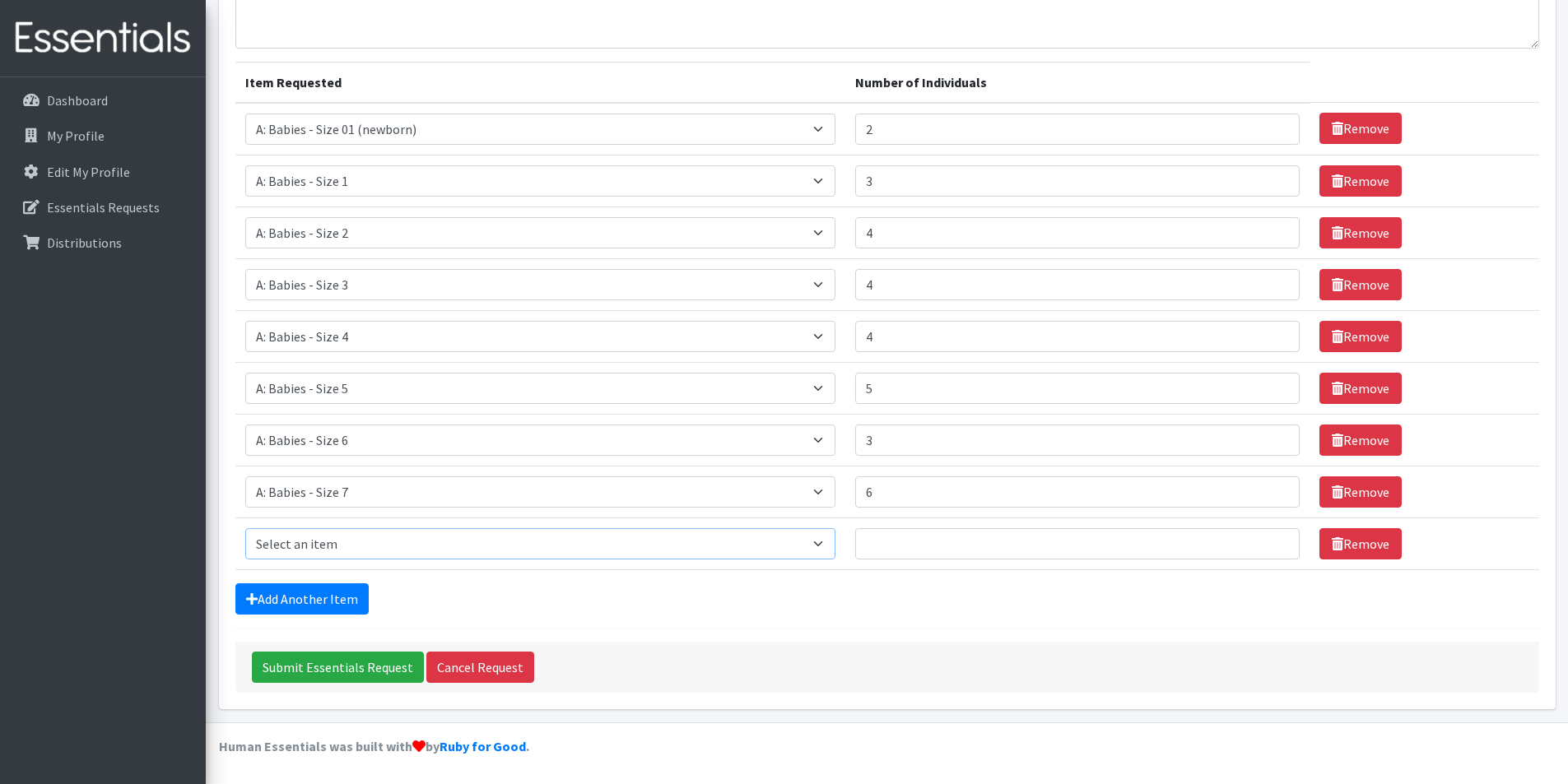
click at [368, 538] on select "Select an item A: Babies - Size 0 (Preemie) A: Babies - Size 01 (newborn) A: Ba…" at bounding box center [541, 543] width 591 height 32
select select "5599"
click at [246, 528] on select "Select an item A: Babies - Size 0 (Preemie) A: Babies - Size 01 (newborn) A: Ba…" at bounding box center [541, 543] width 591 height 32
type input "1"
click at [1274, 540] on input "1" at bounding box center [1078, 543] width 445 height 32
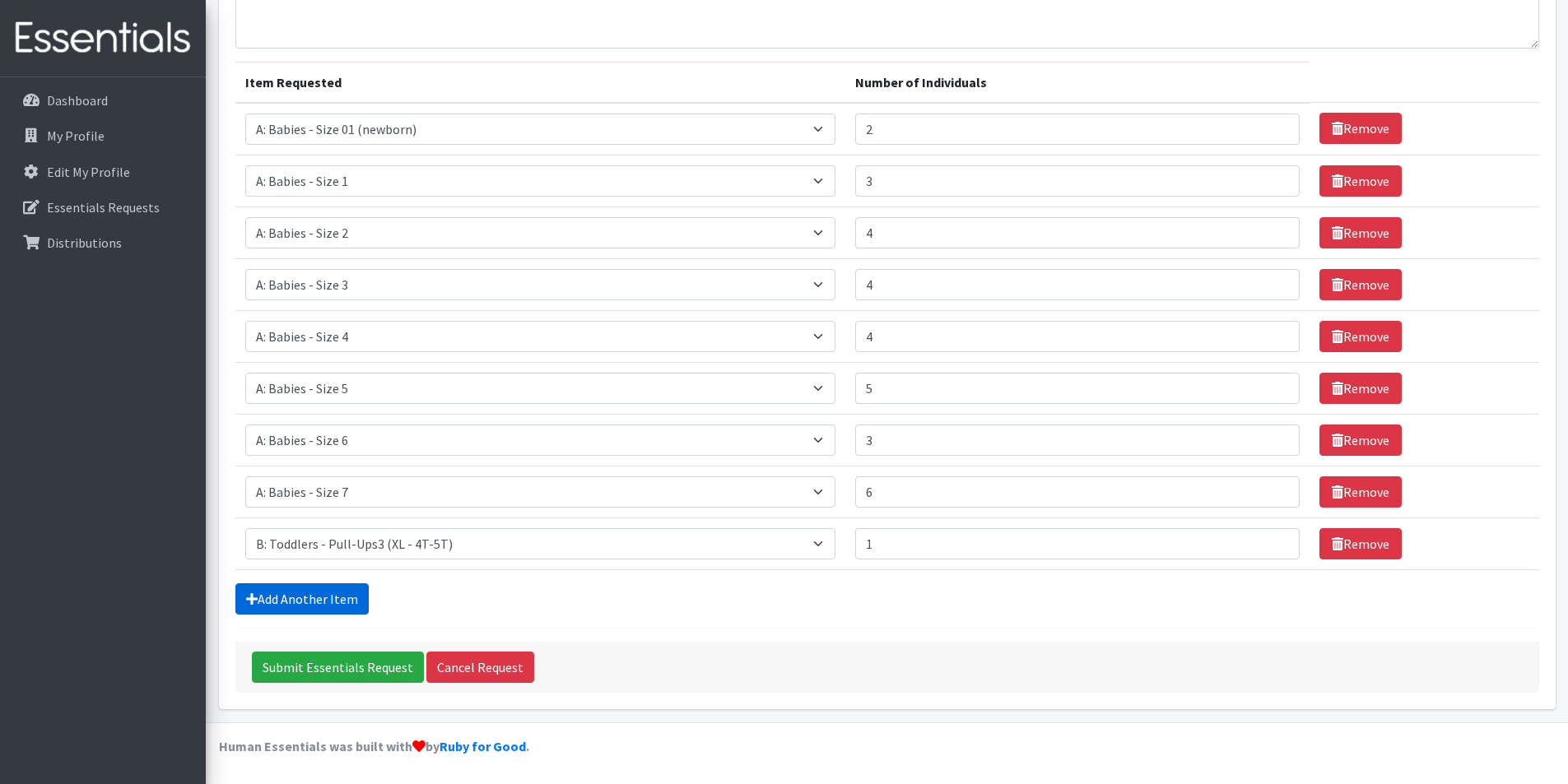
drag, startPoint x: 901, startPoint y: 593, endPoint x: 336, endPoint y: 596, distance: 565.0
click at [894, 595] on div "Add Another Item" at bounding box center [888, 599] width 1304 height 32
click at [289, 603] on link "Add Another Item" at bounding box center [302, 599] width 133 height 32
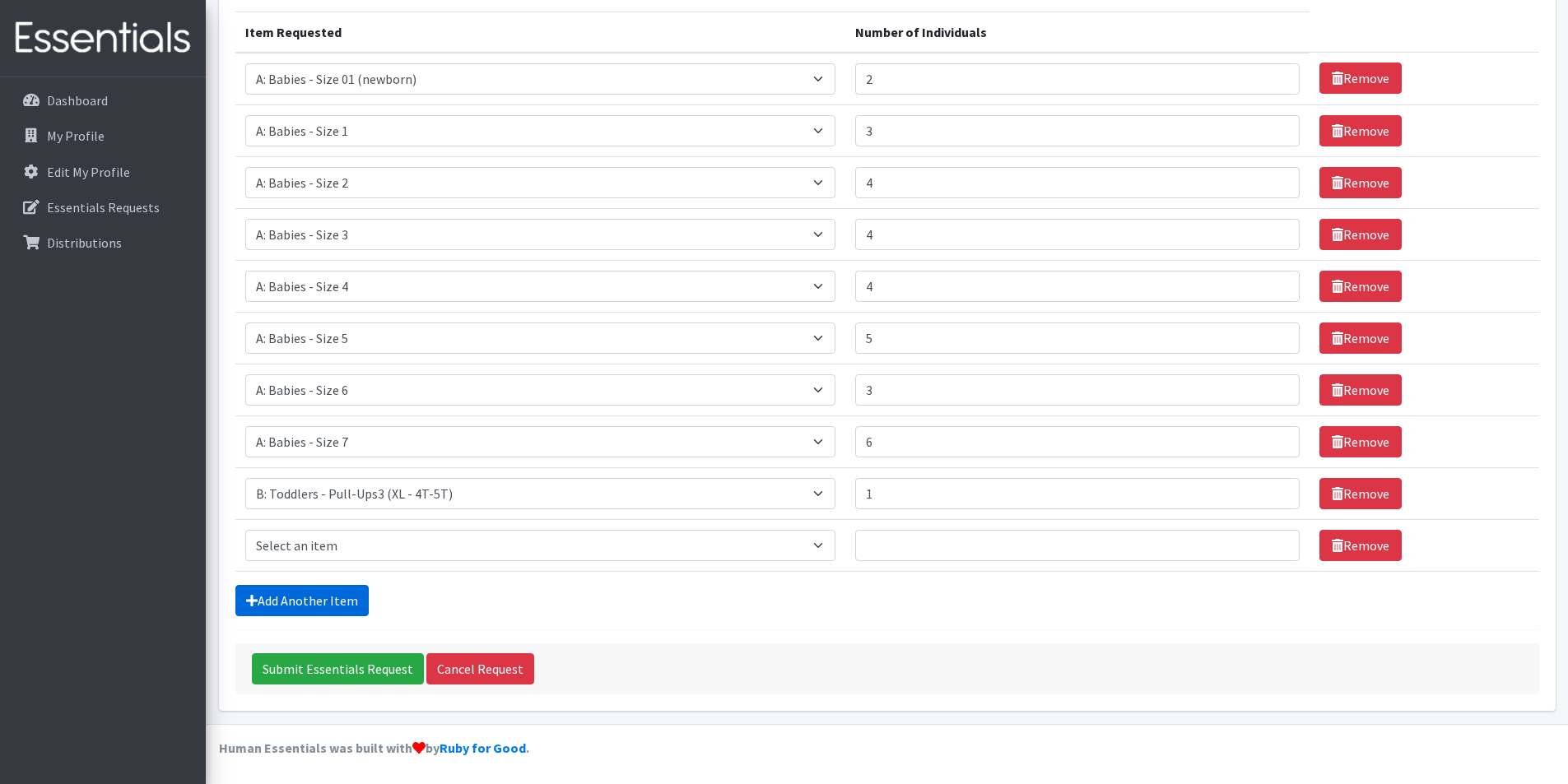
scroll to position [204, 0]
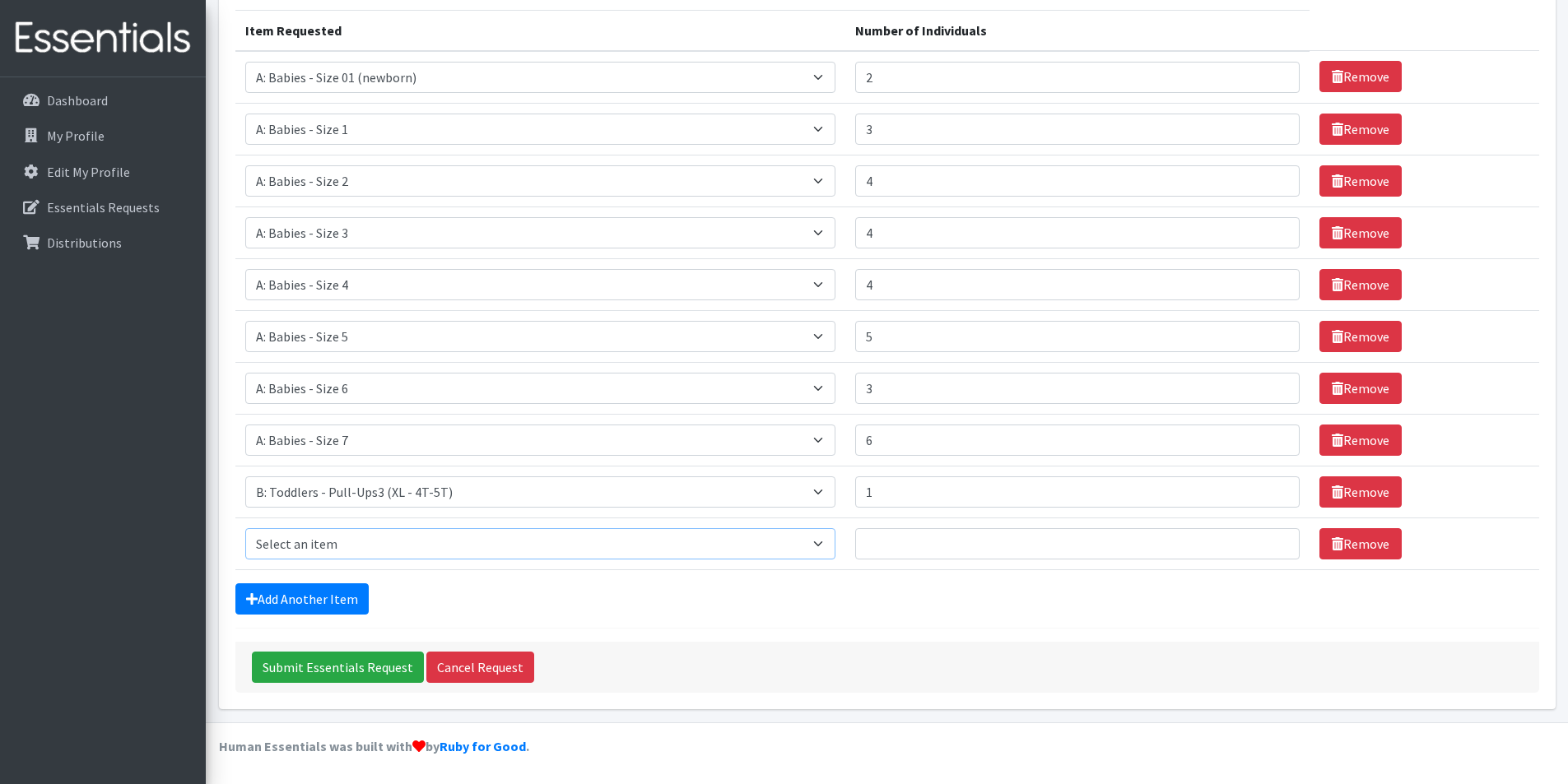
click at [414, 553] on select "Select an item A: Babies - Size 0 (Preemie) A: Babies - Size 01 (newborn) A: Ba…" at bounding box center [541, 543] width 591 height 32
select select "5598"
click at [246, 528] on select "Select an item A: Babies - Size 0 (Preemie) A: Babies - Size 01 (newborn) A: Ba…" at bounding box center [541, 543] width 591 height 32
type input "1"
click at [1272, 536] on input "1" at bounding box center [1078, 543] width 445 height 32
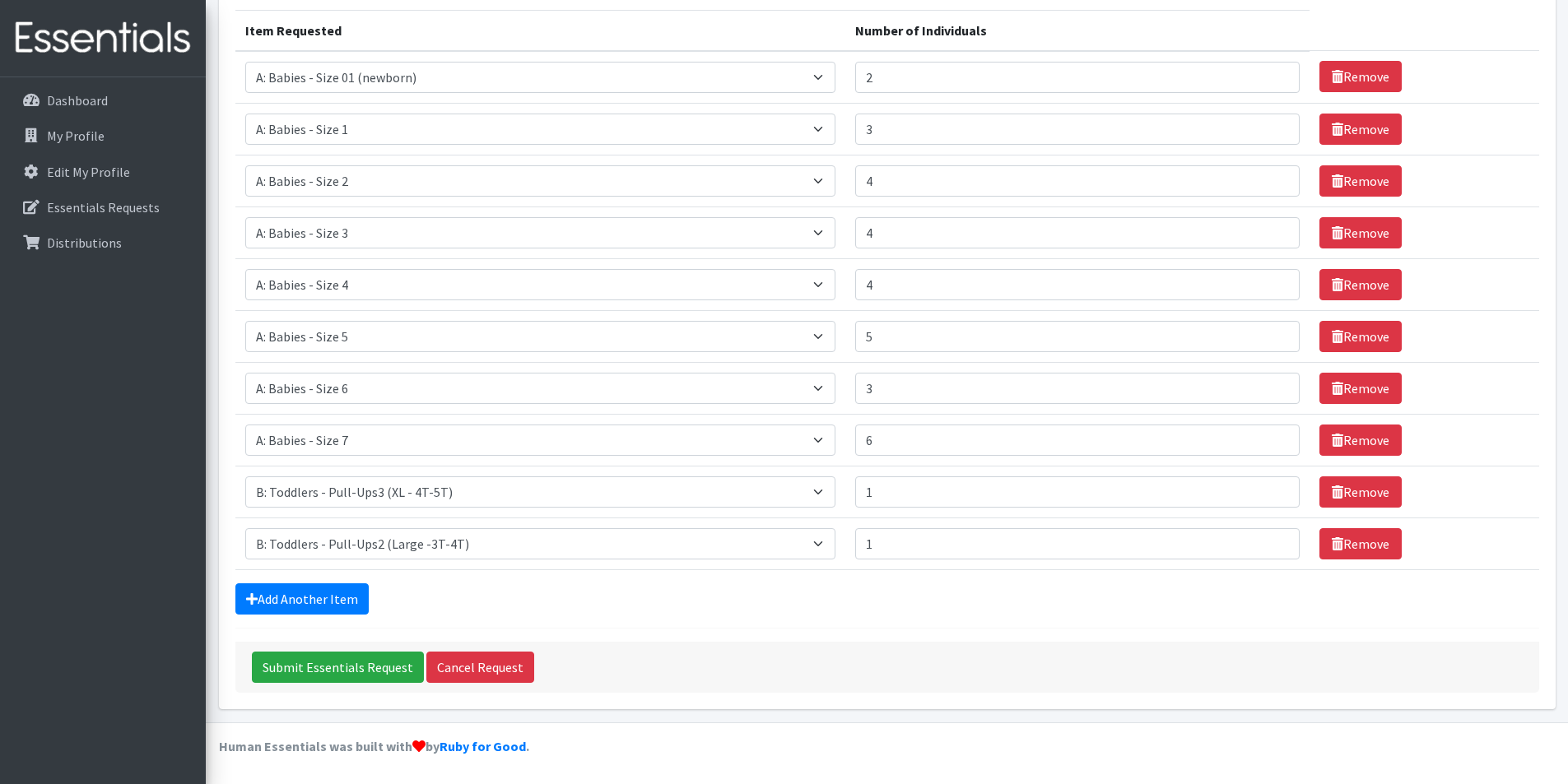
click at [924, 605] on div "Add Another Item" at bounding box center [888, 599] width 1304 height 32
type input "5"
click at [1273, 446] on input "5" at bounding box center [1078, 440] width 445 height 32
click at [829, 607] on div "Add Another Item" at bounding box center [888, 599] width 1304 height 32
type input "4"
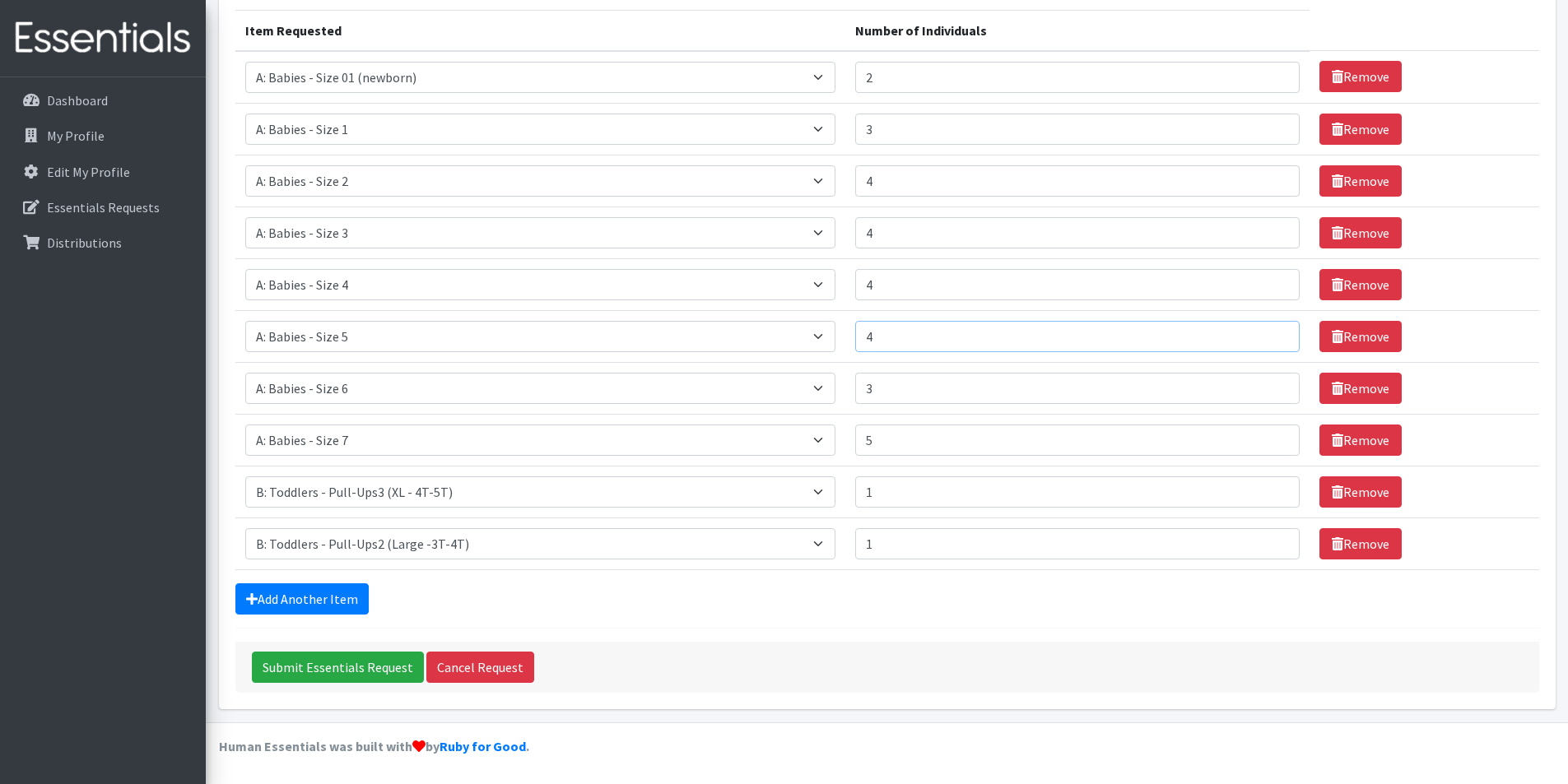
click at [1271, 340] on input "4" at bounding box center [1078, 336] width 445 height 32
click at [966, 589] on div "Add Another Item" at bounding box center [888, 599] width 1304 height 32
type input "2"
click at [1271, 130] on input "2" at bounding box center [1078, 128] width 445 height 32
drag, startPoint x: 854, startPoint y: 607, endPoint x: 466, endPoint y: 614, distance: 388.1
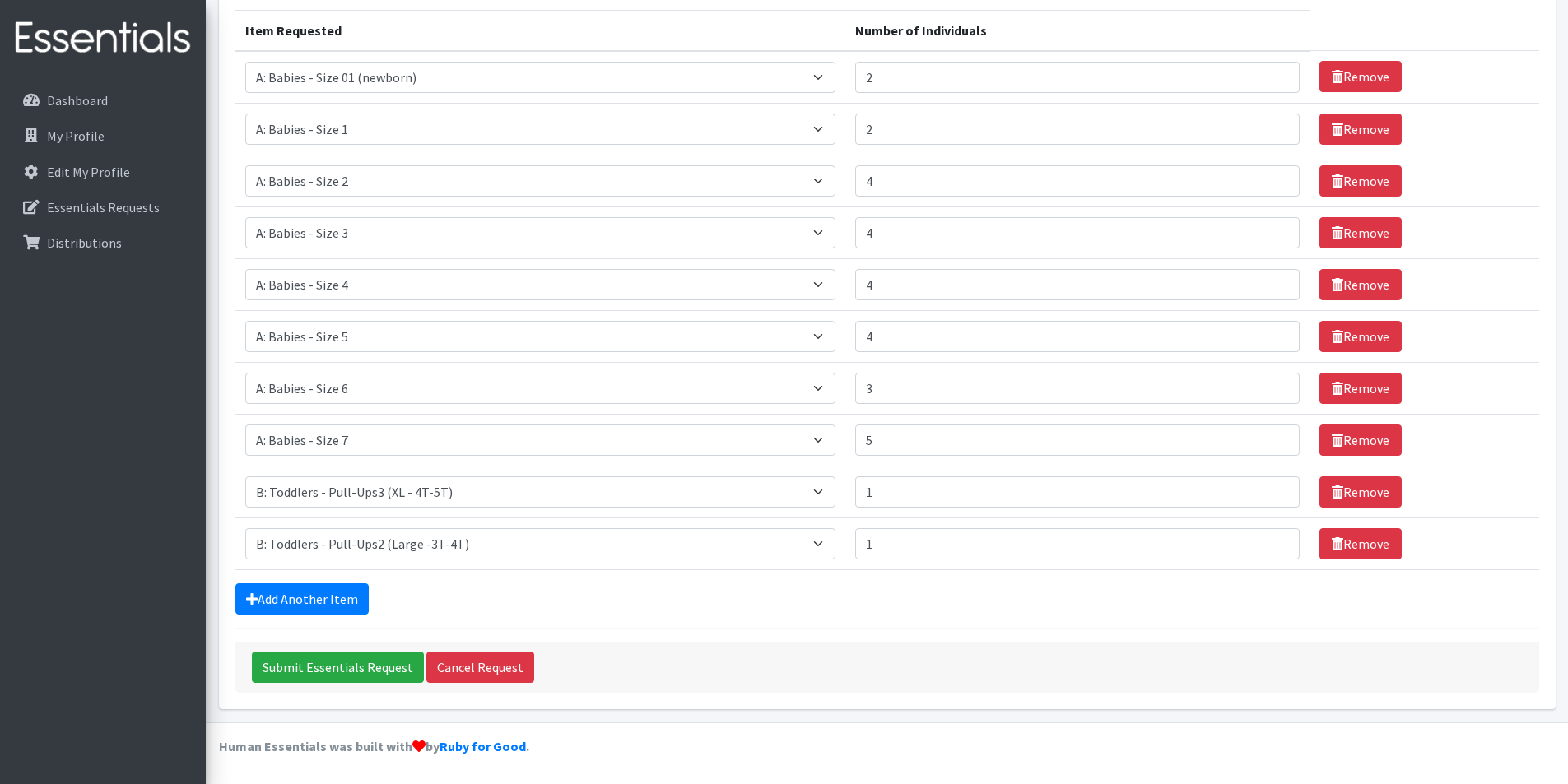
click at [854, 605] on div "Add Another Item" at bounding box center [888, 599] width 1304 height 32
click at [332, 665] on input "Submit Essentials Request" at bounding box center [338, 667] width 172 height 32
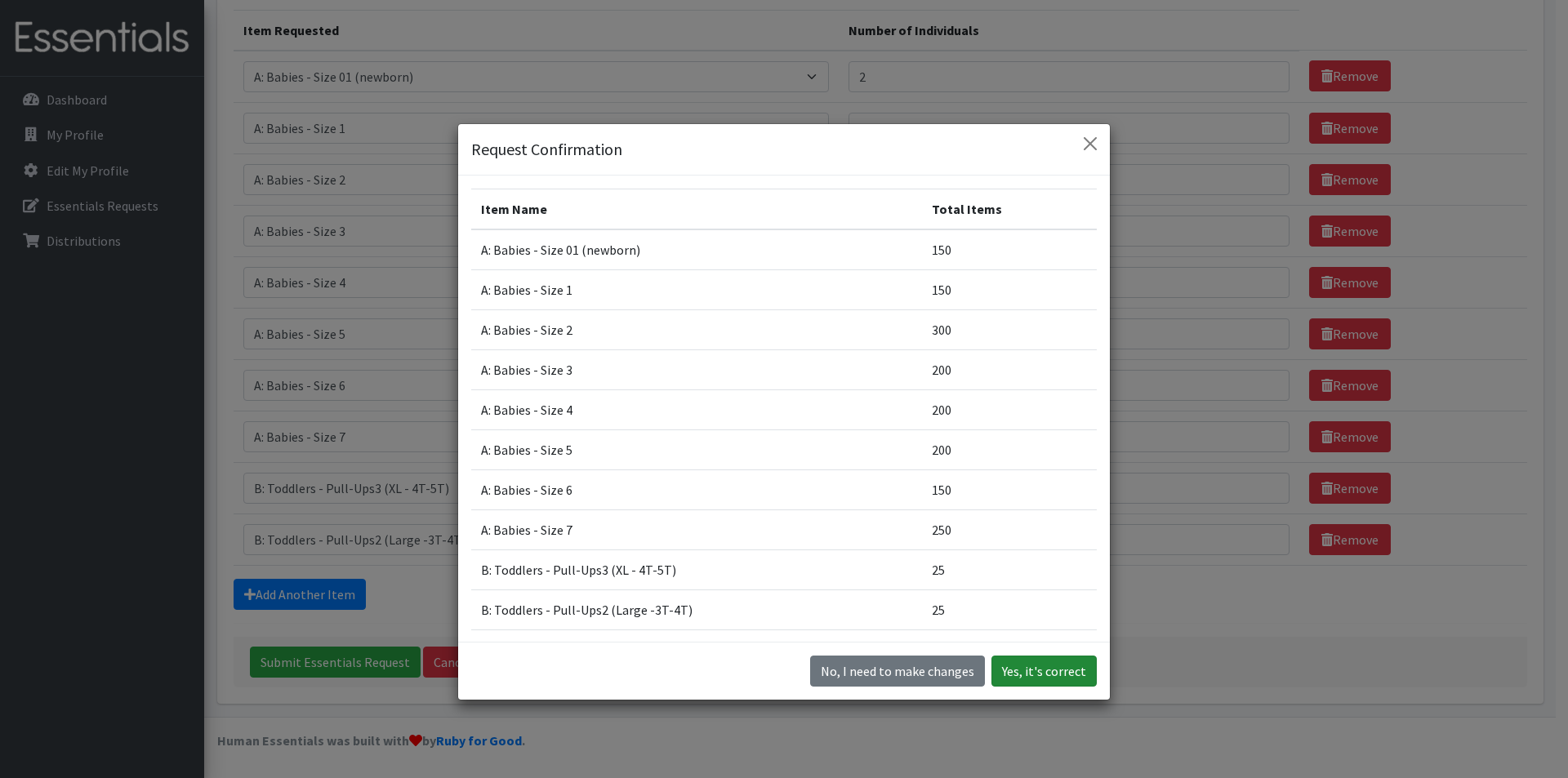
click at [1056, 671] on button "Yes, it's correct" at bounding box center [1044, 671] width 106 height 31
